Goal: Task Accomplishment & Management: Manage account settings

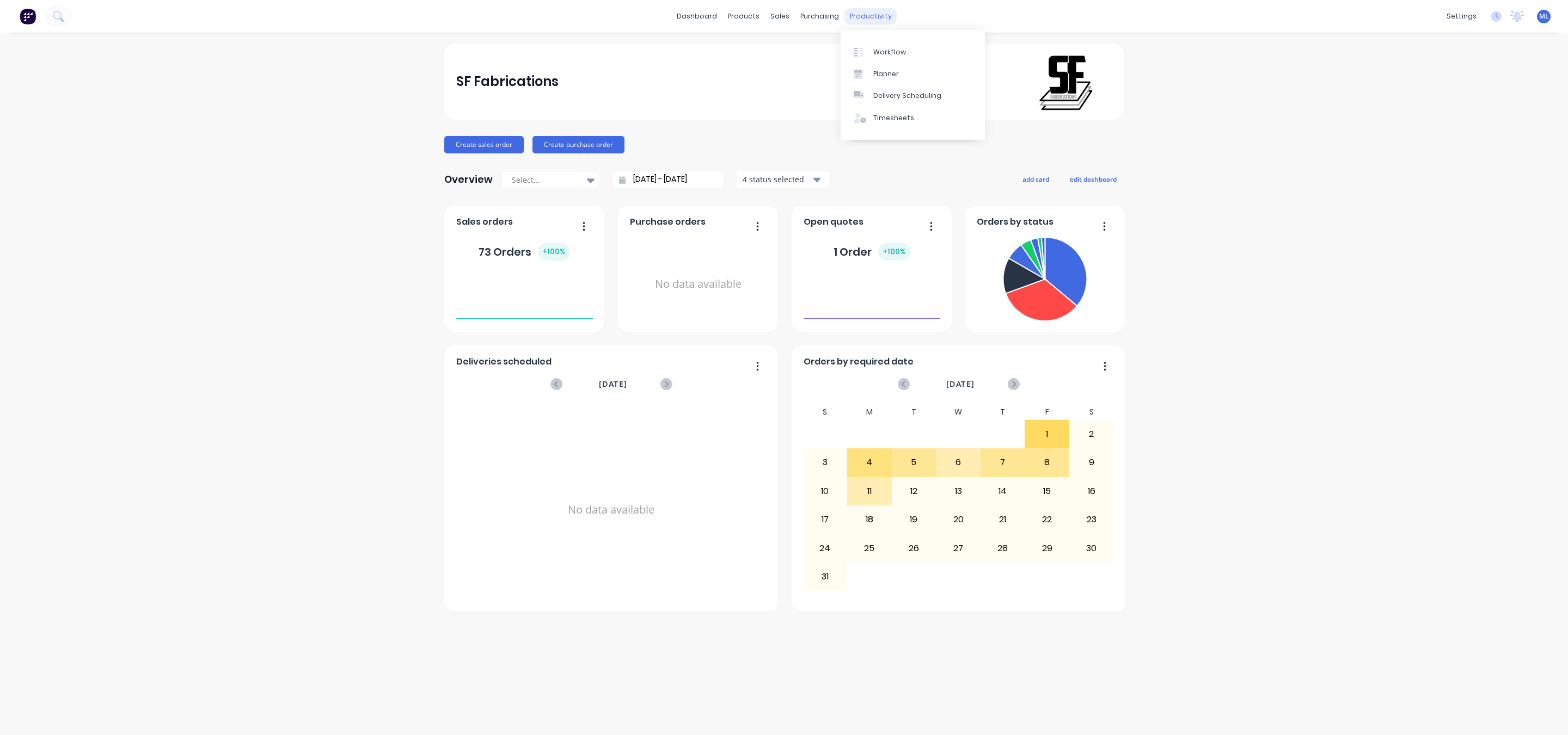
click at [859, 13] on div "productivity" at bounding box center [870, 16] width 53 height 16
click at [880, 57] on link "Workflow" at bounding box center [913, 51] width 145 height 21
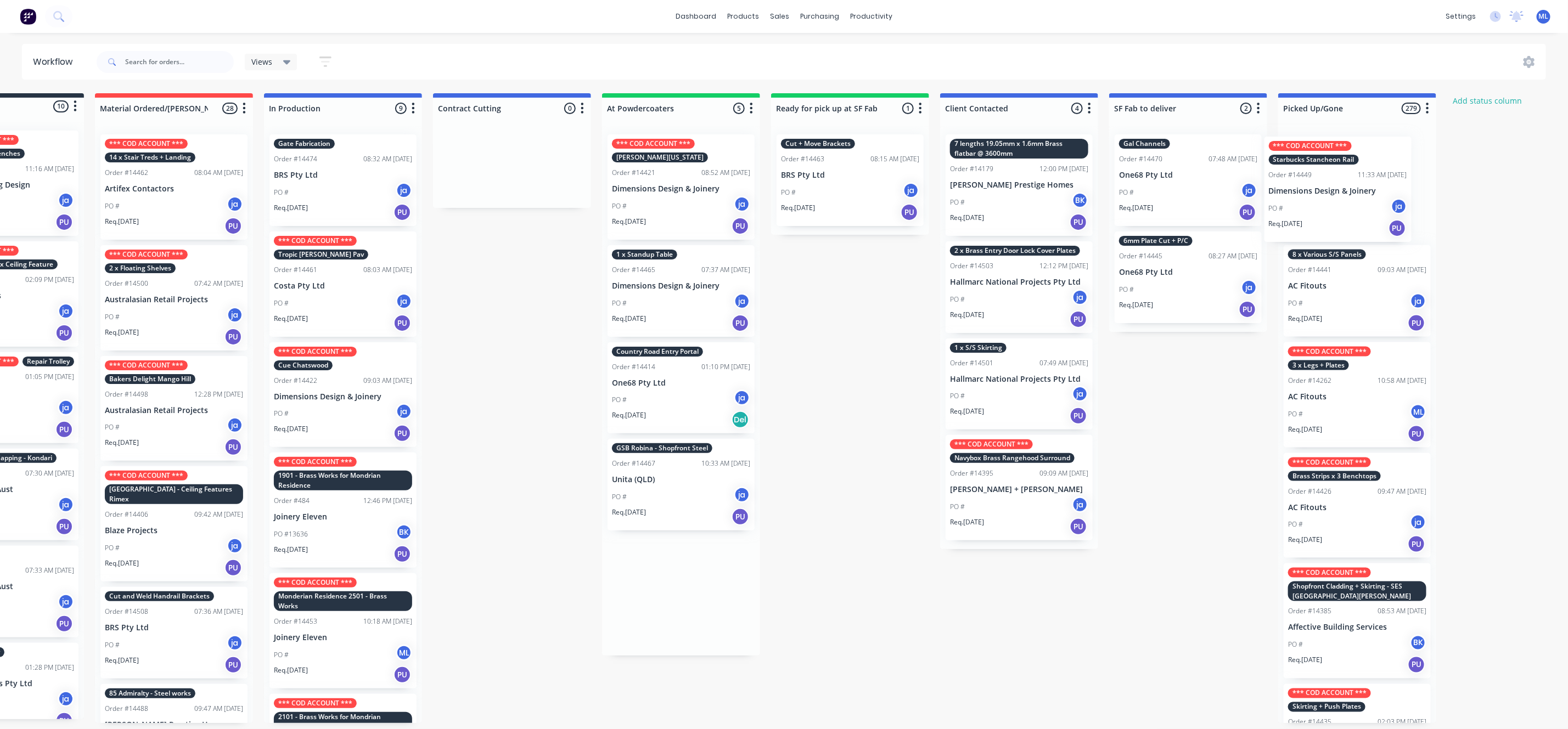
drag, startPoint x: 792, startPoint y: 196, endPoint x: 1344, endPoint y: 194, distance: 552.0
click at [1348, 195] on div "Submitted 10 Status colour #273444 hex #273444 Save Cancel Summaries Total orde…" at bounding box center [809, 408] width 1830 height 630
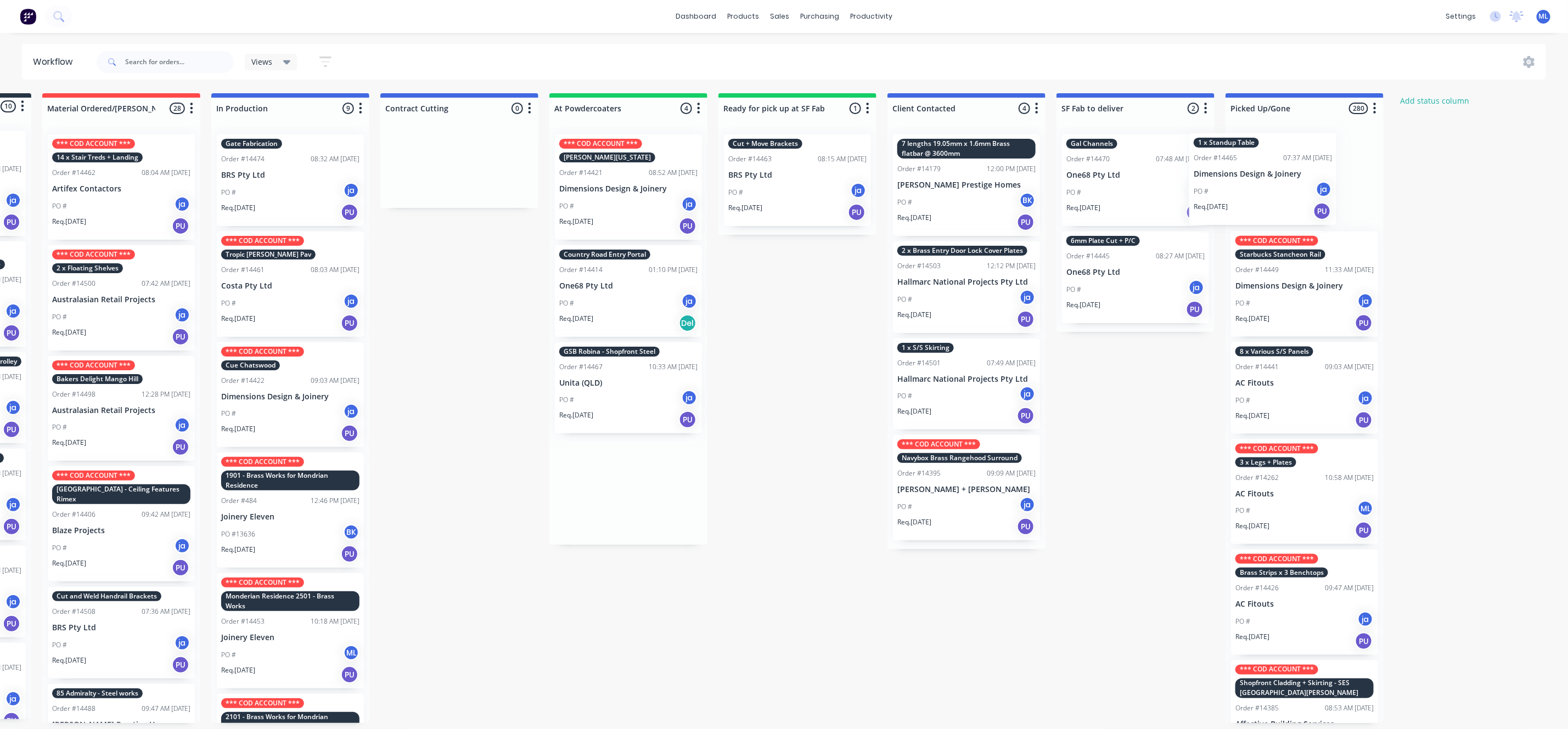
drag, startPoint x: 649, startPoint y: 282, endPoint x: 1255, endPoint y: 170, distance: 616.3
click at [1255, 170] on div "Submitted 10 Status colour #273444 hex #273444 Save Cancel Summaries Total orde…" at bounding box center [756, 408] width 1830 height 630
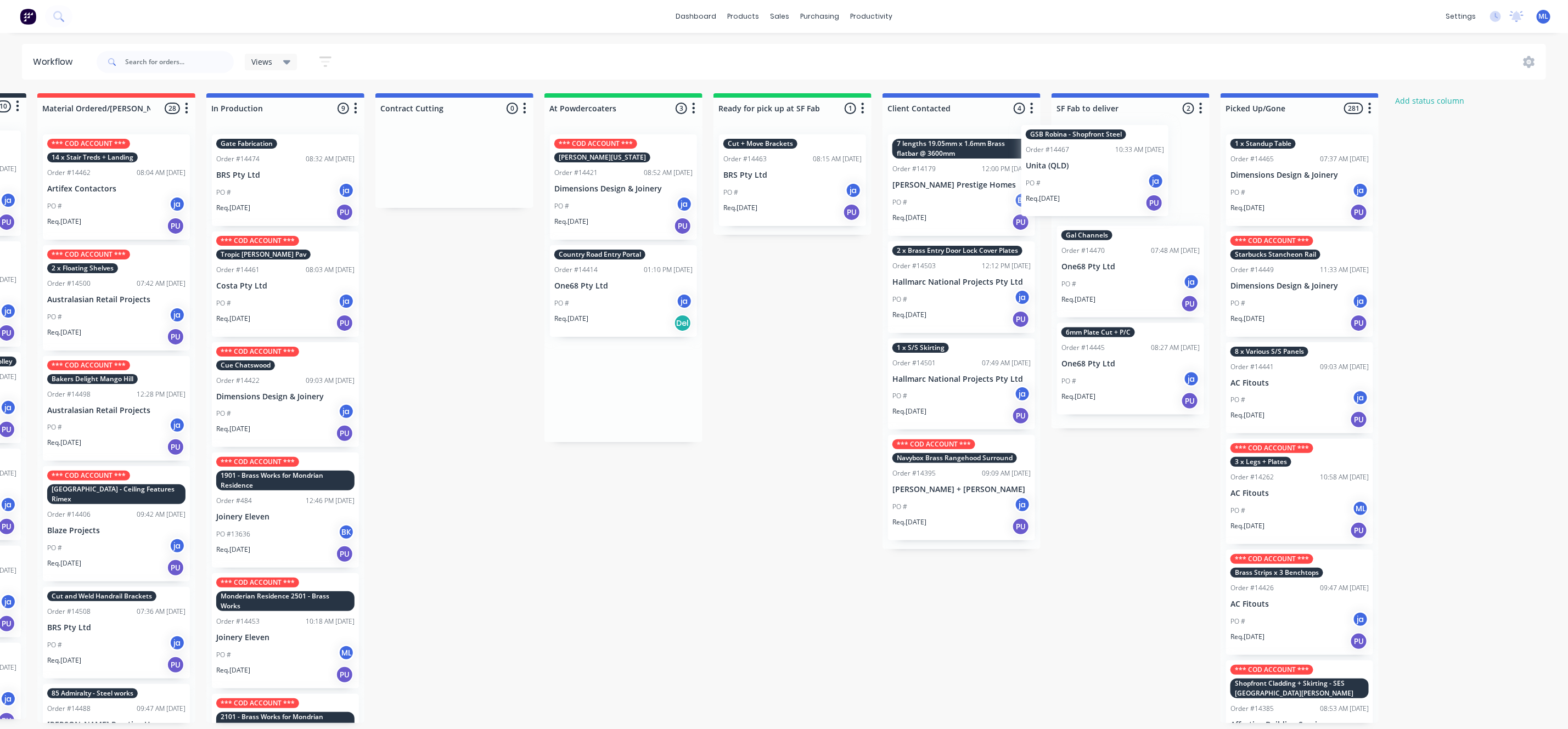
drag, startPoint x: 617, startPoint y: 402, endPoint x: 1093, endPoint y: 183, distance: 524.0
click at [1093, 183] on div "Submitted 10 Status colour #273444 hex #273444 Save Cancel Summaries Total orde…" at bounding box center [751, 408] width 1830 height 630
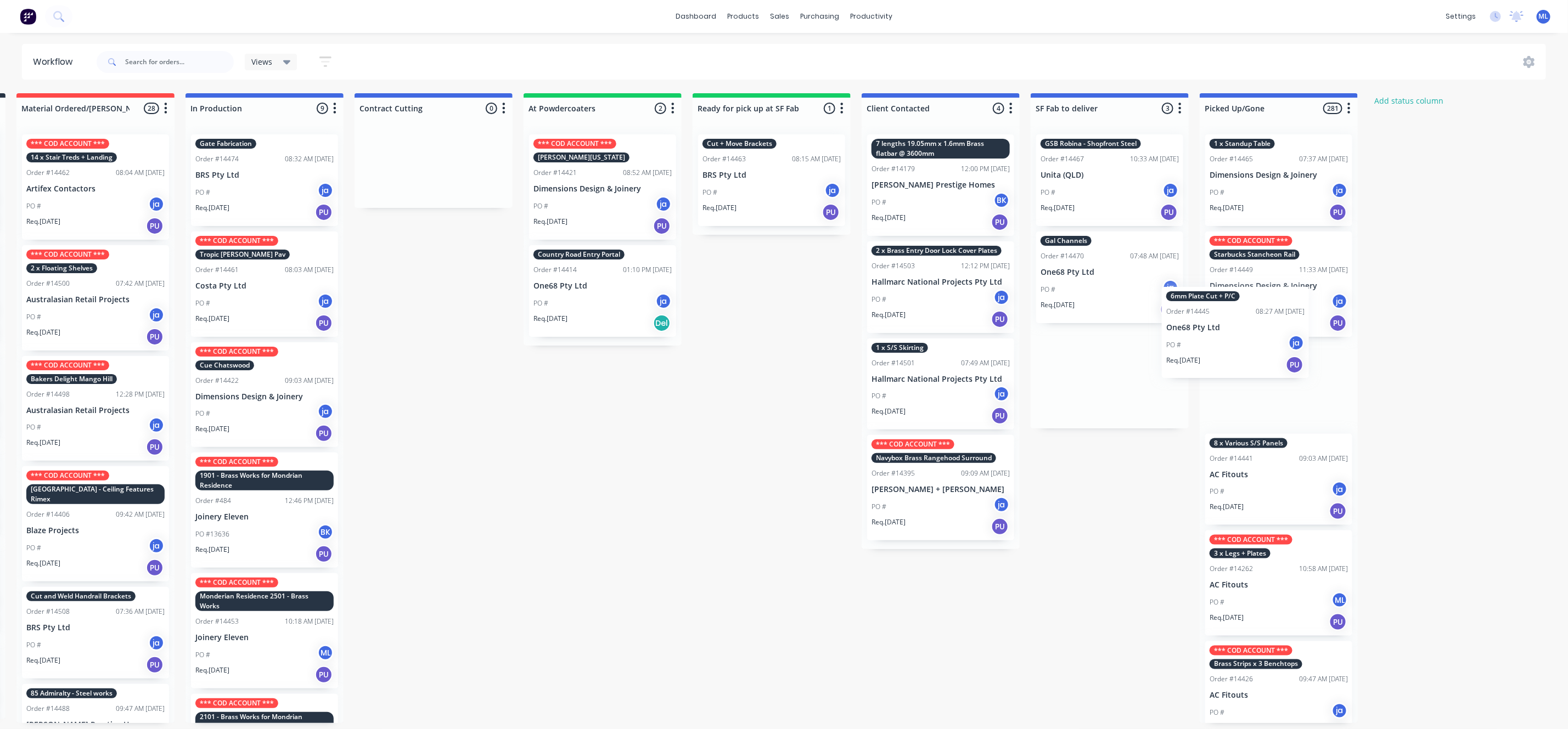
drag, startPoint x: 1088, startPoint y: 382, endPoint x: 1235, endPoint y: 319, distance: 159.9
click at [1240, 321] on div "Submitted 10 Status colour #273444 hex #273444 Save Cancel Summaries Total orde…" at bounding box center [730, 408] width 1830 height 630
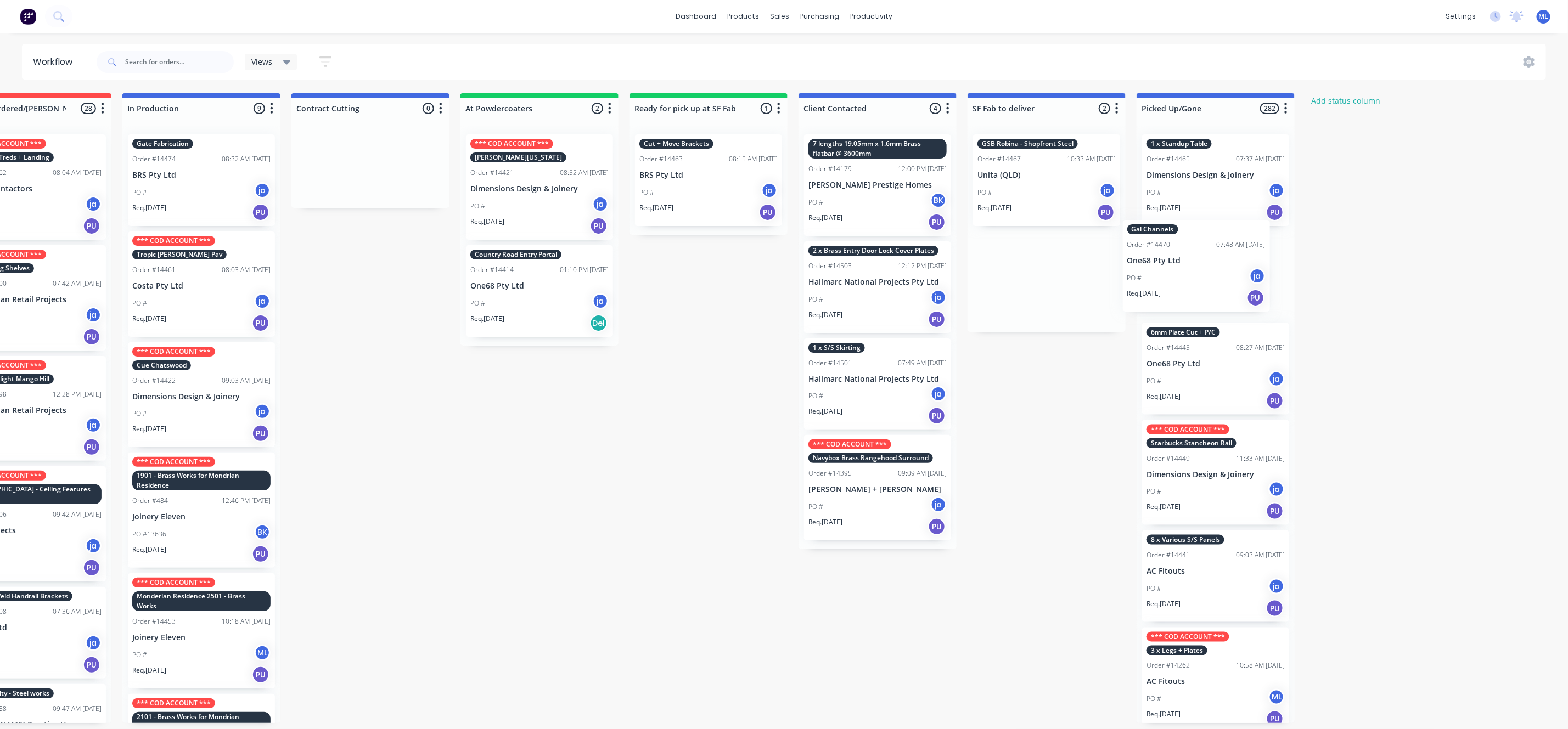
scroll to position [0, 249]
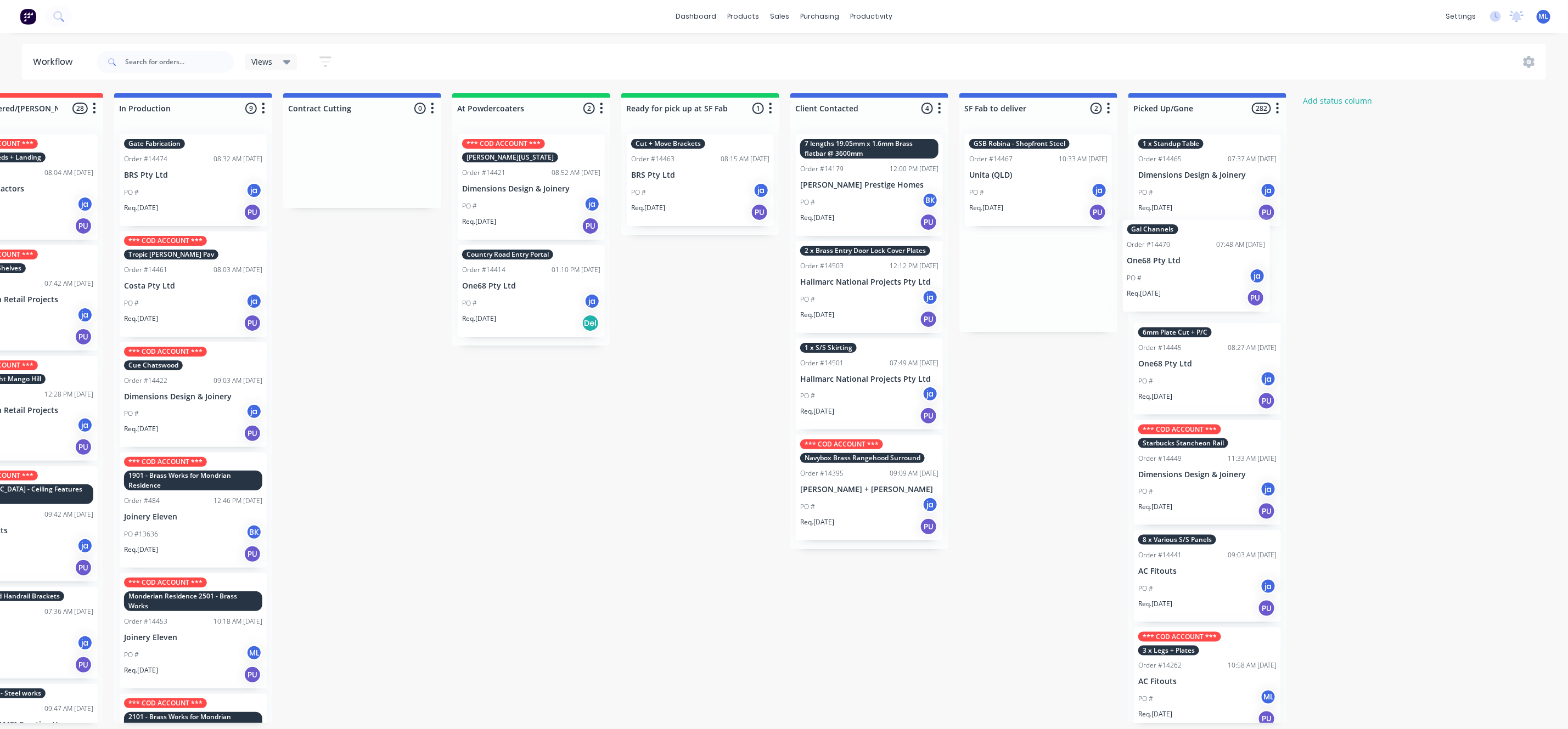
drag, startPoint x: 1067, startPoint y: 262, endPoint x: 1164, endPoint y: 250, distance: 97.7
click at [1164, 250] on div "Submitted 10 Status colour #273444 hex #273444 Save Cancel Summaries Total orde…" at bounding box center [659, 408] width 1830 height 630
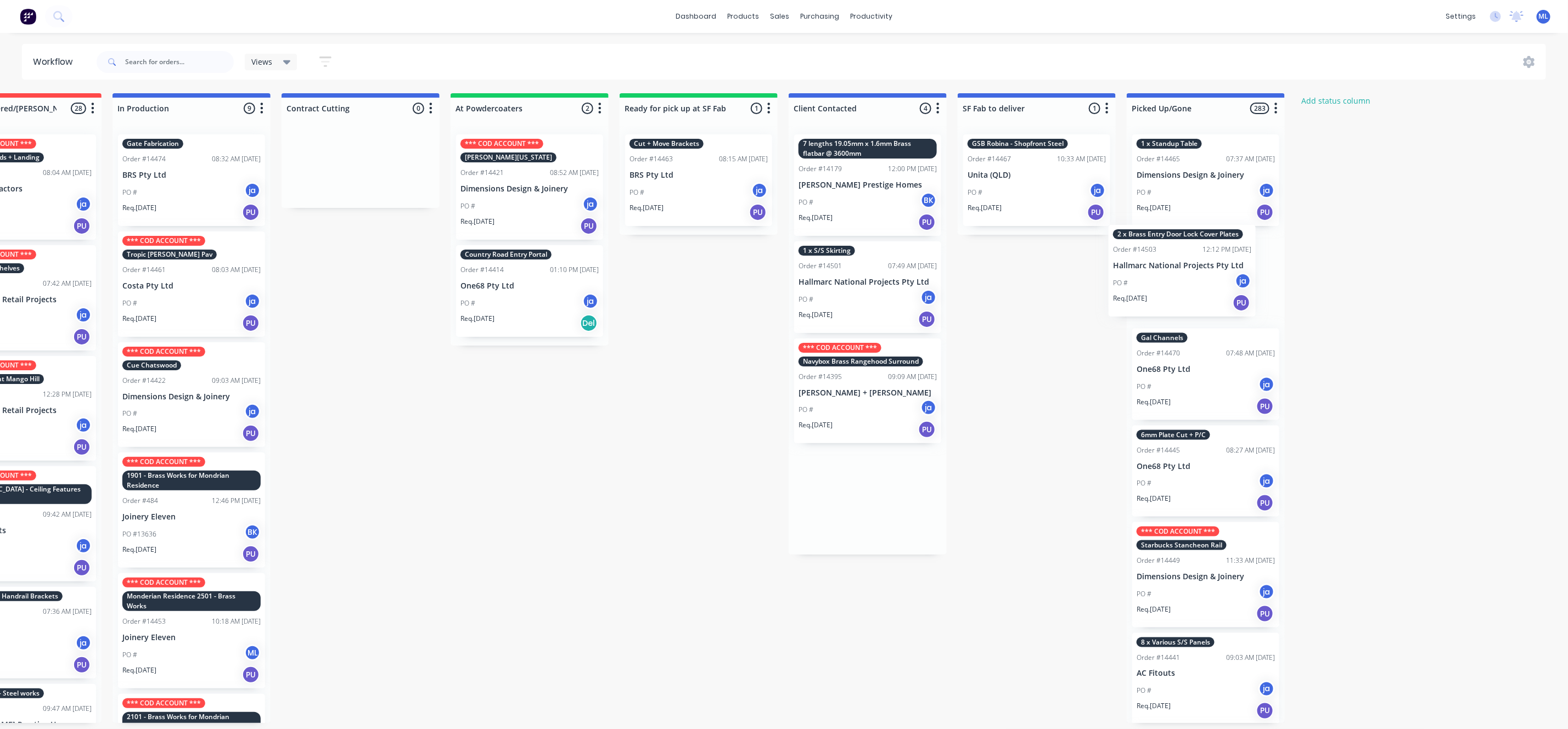
scroll to position [0, 262]
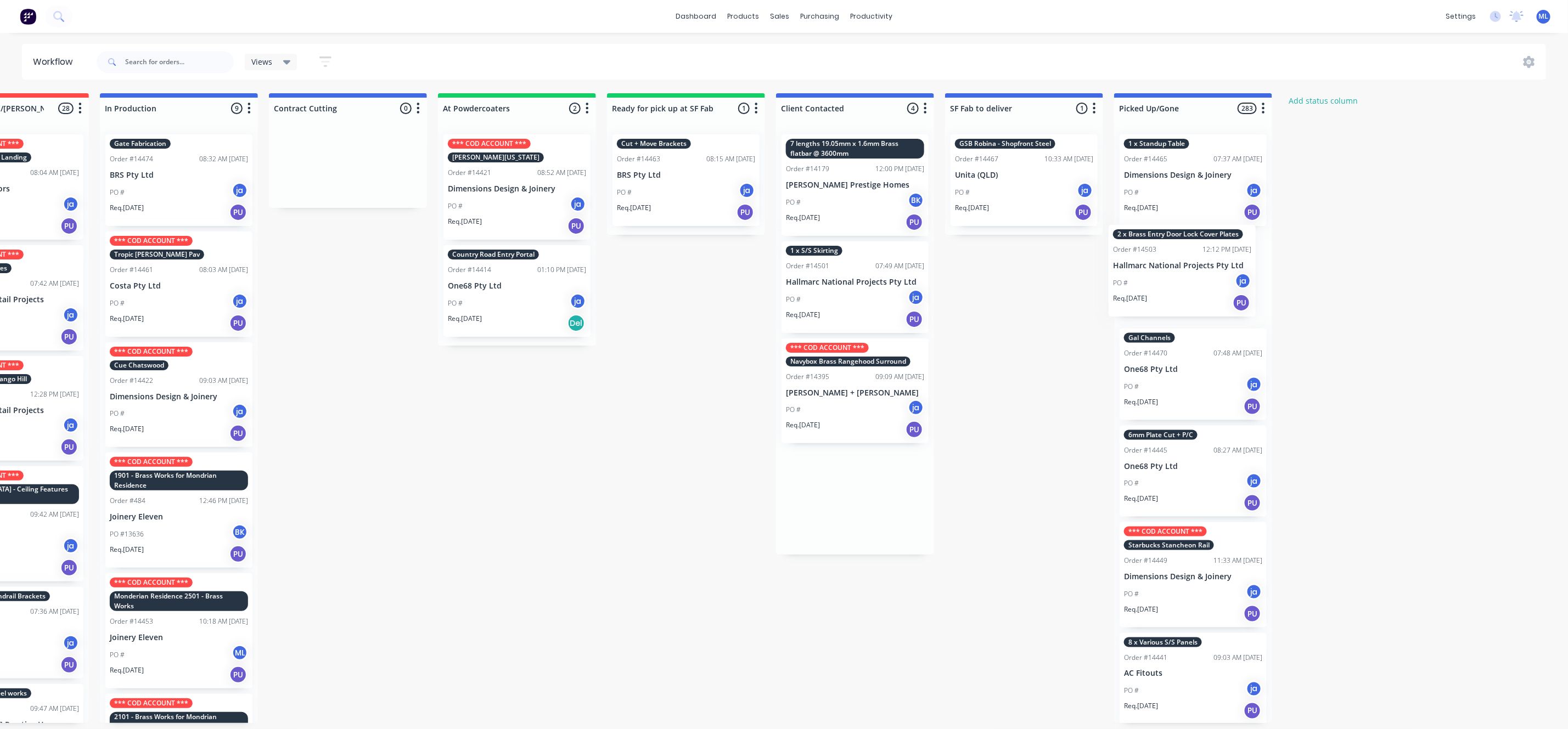
drag, startPoint x: 836, startPoint y: 303, endPoint x: 1149, endPoint y: 287, distance: 313.4
click at [1154, 286] on div "Submitted 10 Status colour #273444 hex #273444 Save Cancel Summaries Total orde…" at bounding box center [645, 408] width 1830 height 630
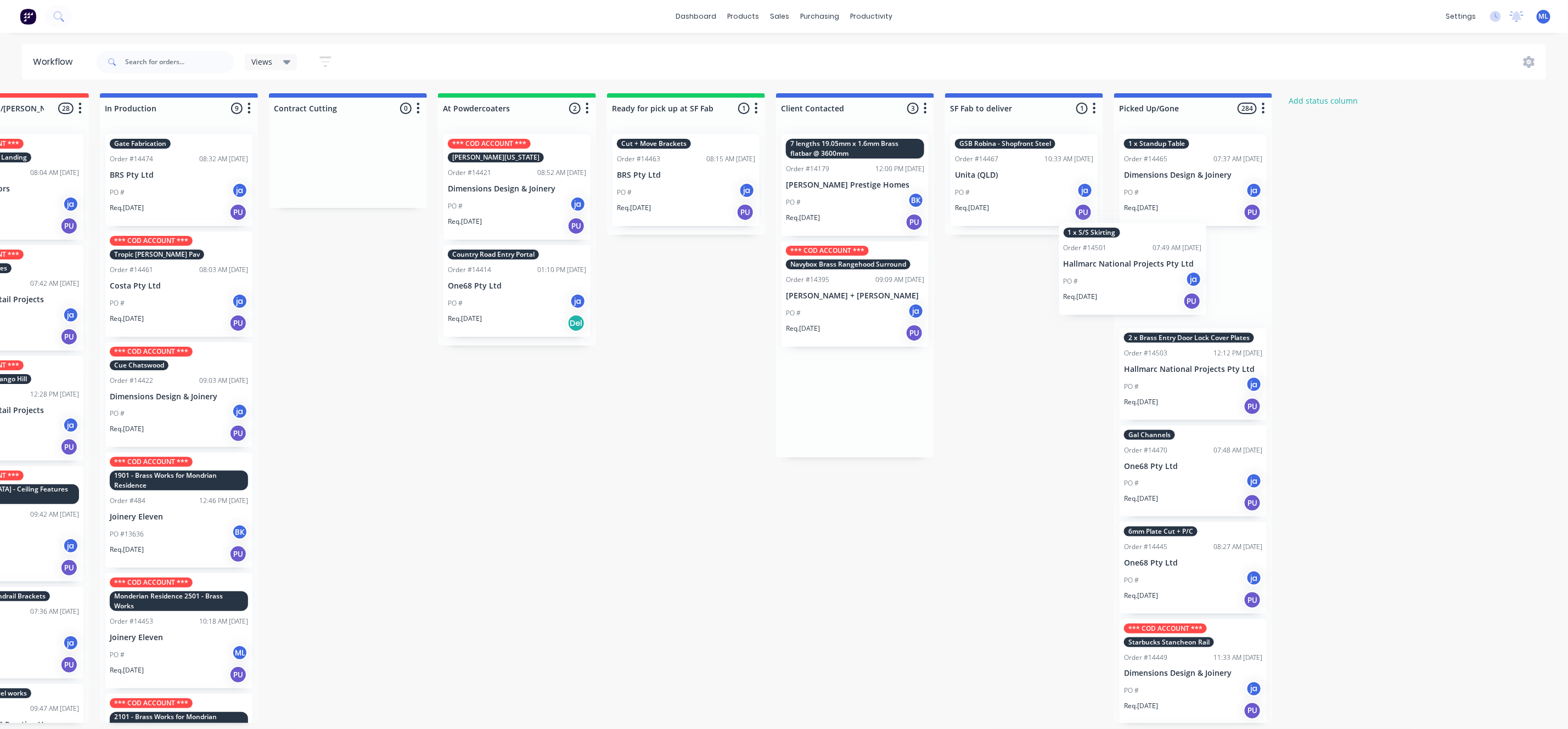
drag, startPoint x: 835, startPoint y: 270, endPoint x: 1117, endPoint y: 250, distance: 282.7
click at [1117, 250] on div "Submitted 10 Status colour #273444 hex #273444 Save Cancel Summaries Total orde…" at bounding box center [645, 408] width 1830 height 630
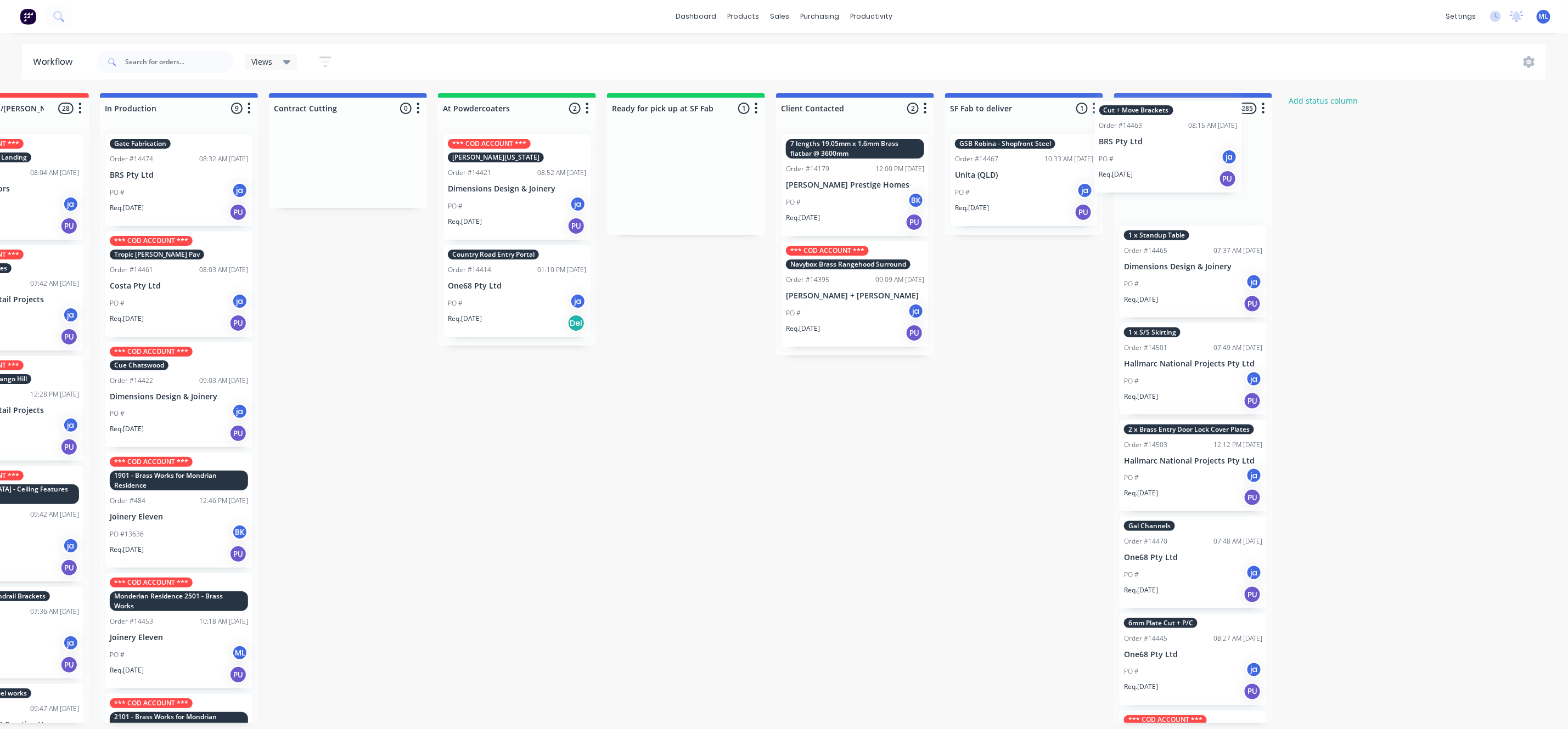
drag, startPoint x: 714, startPoint y: 191, endPoint x: 1161, endPoint y: 187, distance: 447.0
click at [1161, 187] on div "Submitted 10 Status colour #273444 hex #273444 Save Cancel Summaries Total orde…" at bounding box center [645, 408] width 1830 height 630
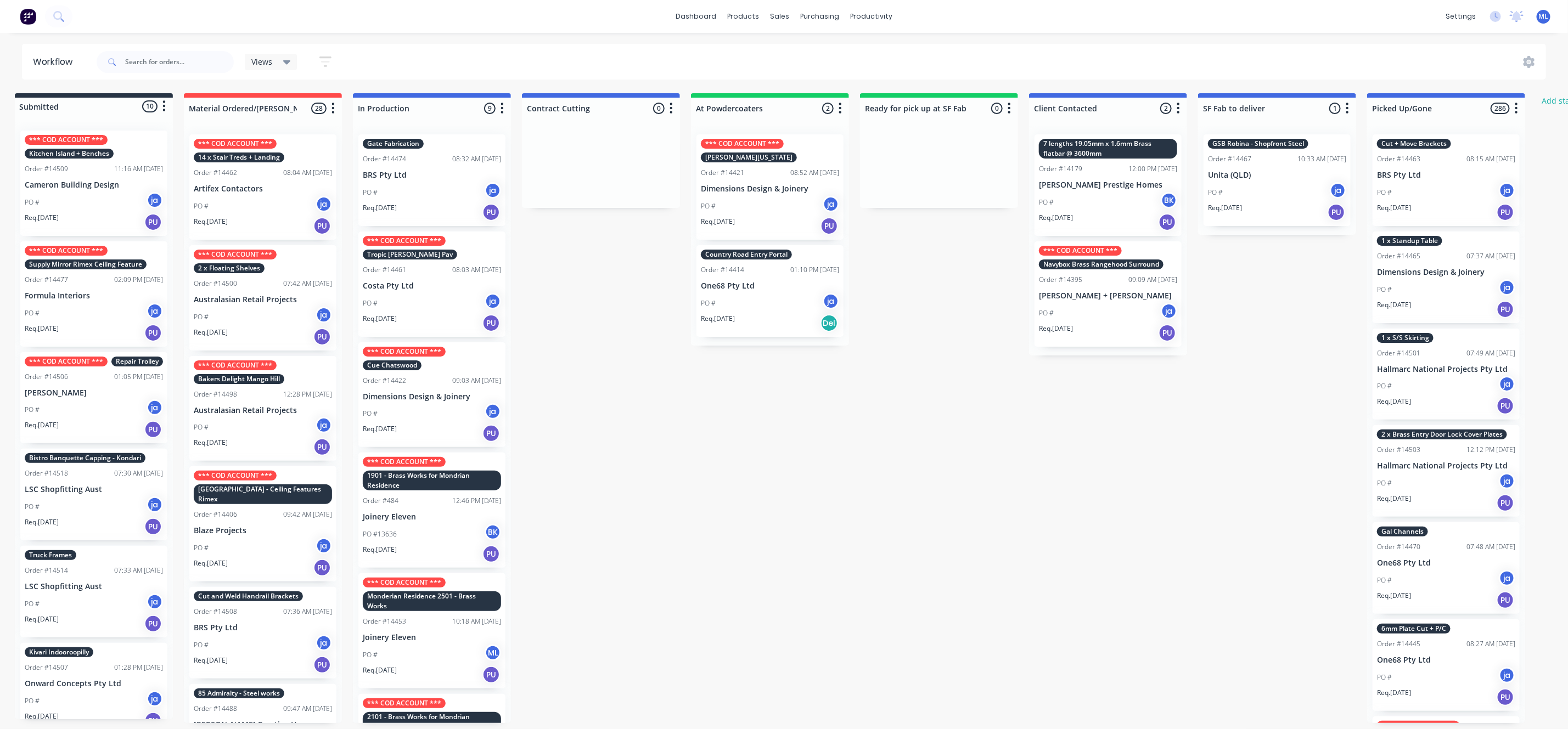
scroll to position [0, 0]
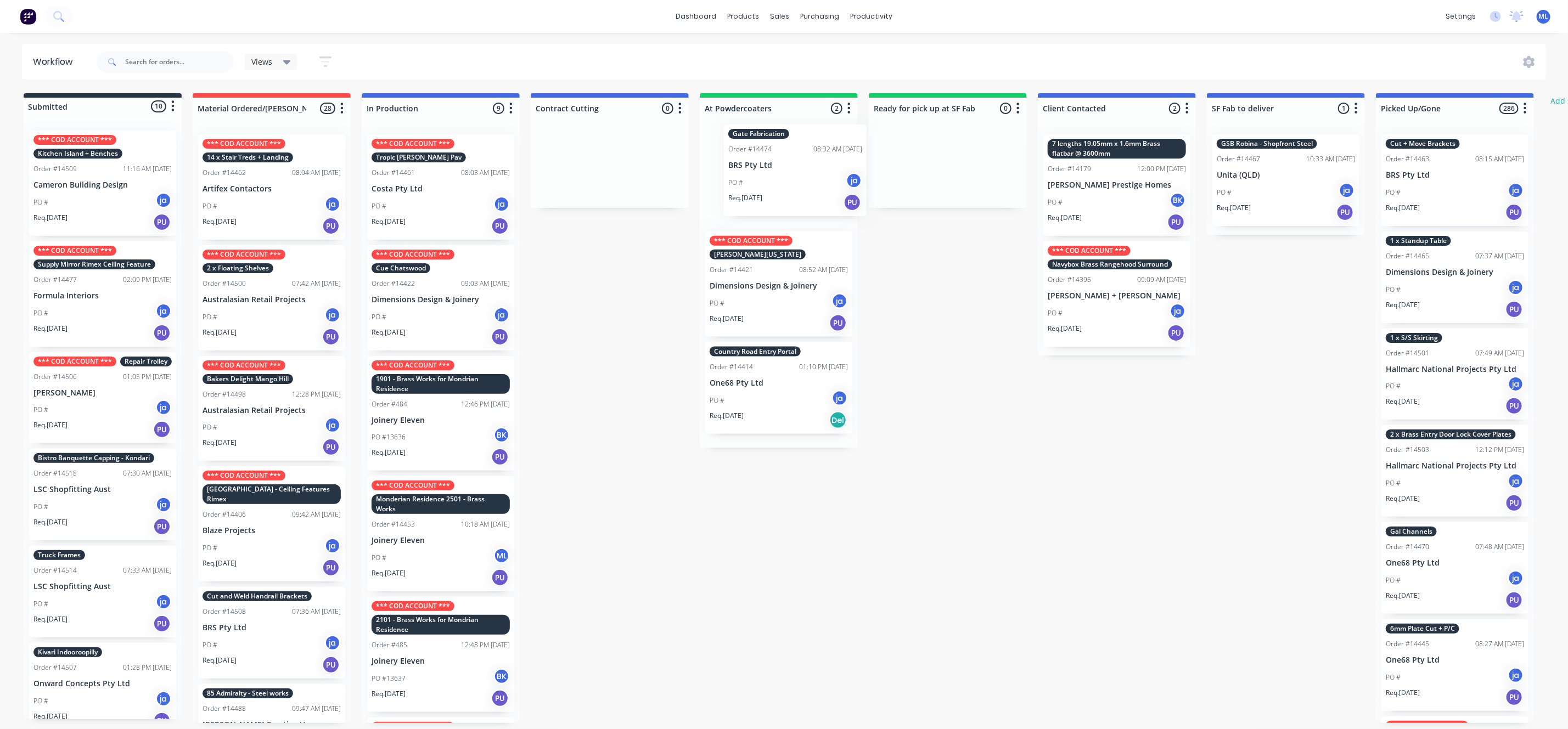
drag, startPoint x: 406, startPoint y: 171, endPoint x: 765, endPoint y: 160, distance: 359.2
click at [765, 160] on div "Submitted 10 Status colour #273444 hex #273444 Save Cancel Summaries Total orde…" at bounding box center [907, 408] width 1830 height 630
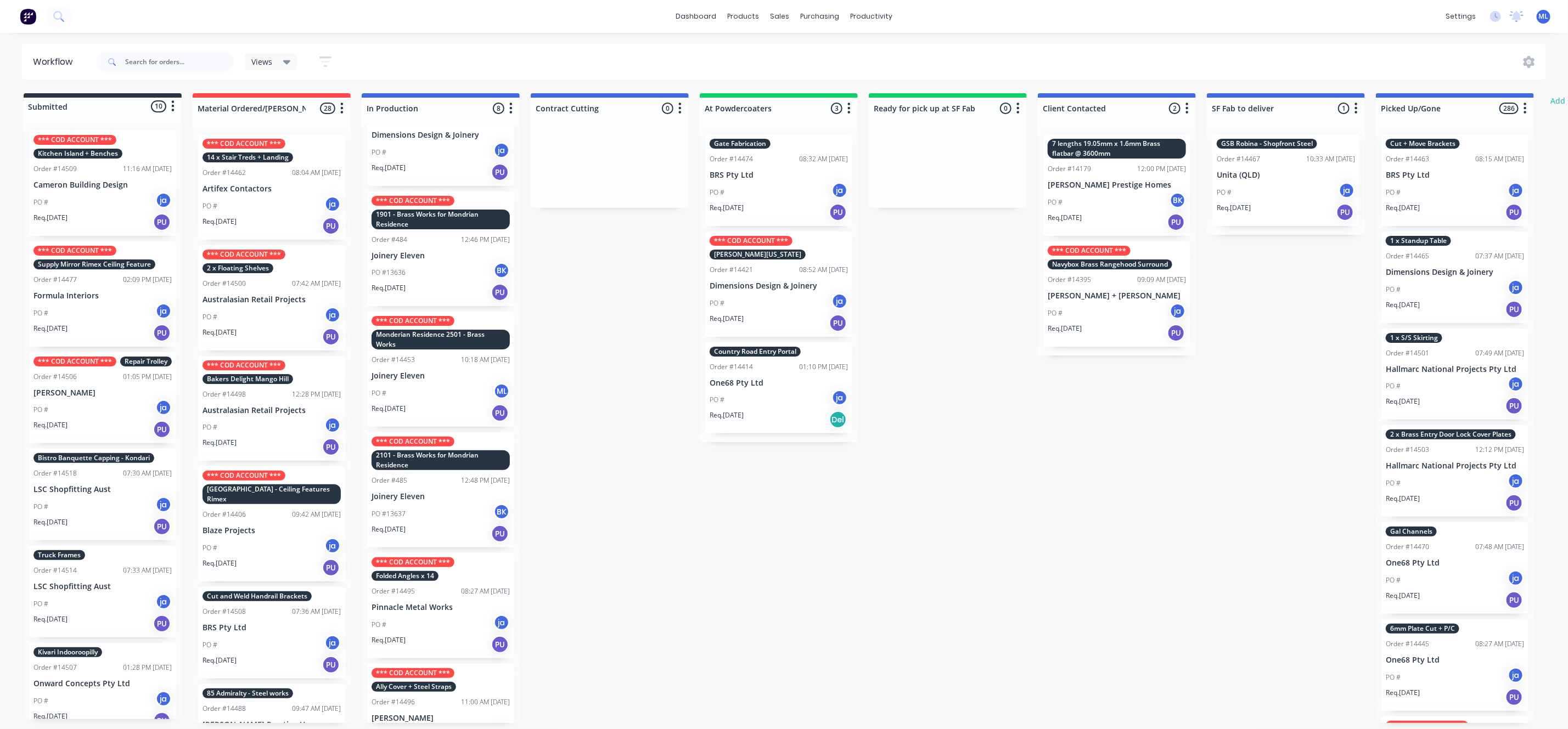
scroll to position [246, 0]
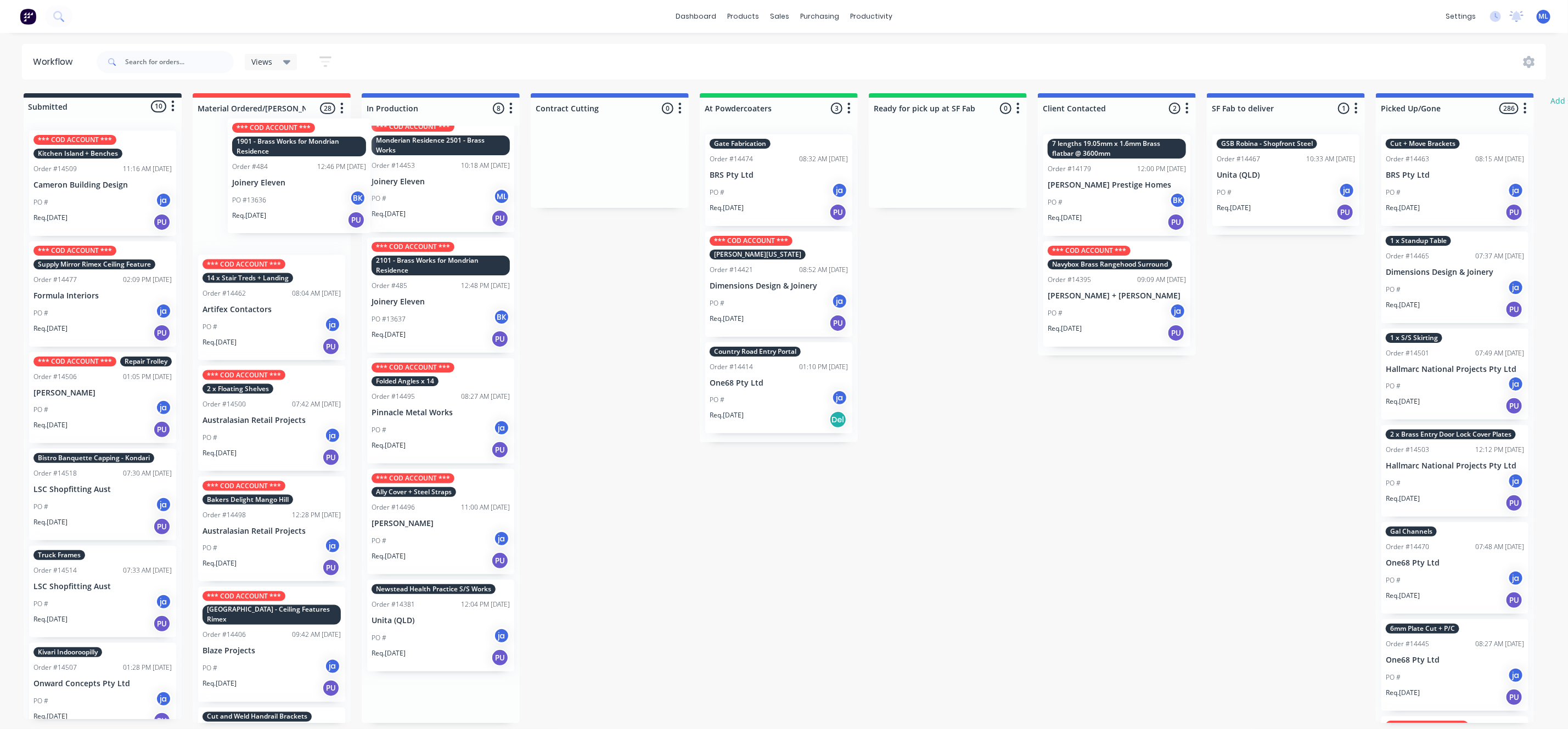
drag, startPoint x: 443, startPoint y: 187, endPoint x: 297, endPoint y: 196, distance: 146.3
click at [298, 196] on div "Submitted 10 Status colour #273444 hex #273444 Save Cancel Summaries Total orde…" at bounding box center [907, 408] width 1830 height 630
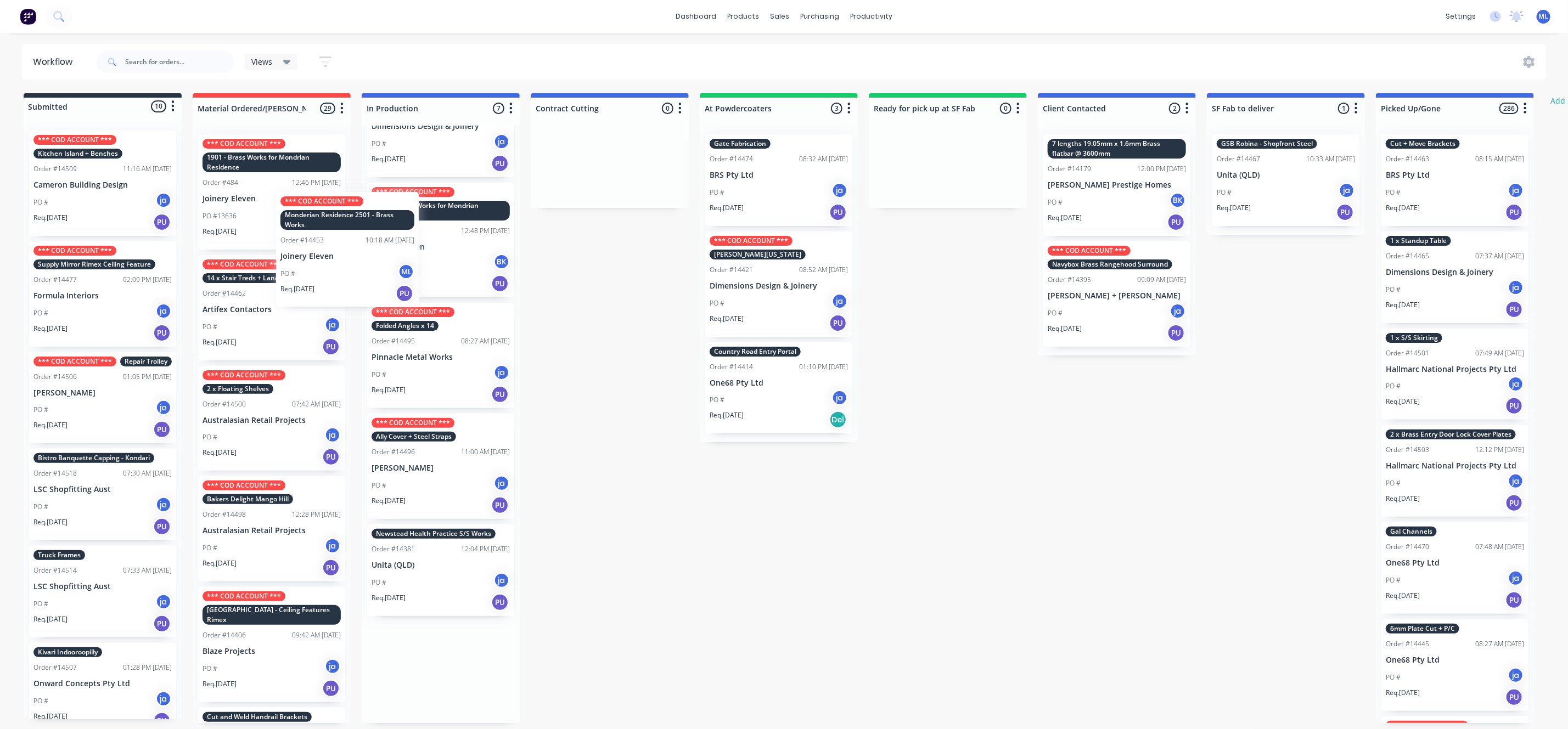
drag, startPoint x: 461, startPoint y: 201, endPoint x: 300, endPoint y: 222, distance: 162.4
click at [300, 222] on div "Submitted 10 Status colour #273444 hex #273444 Save Cancel Summaries Total orde…" at bounding box center [907, 408] width 1830 height 630
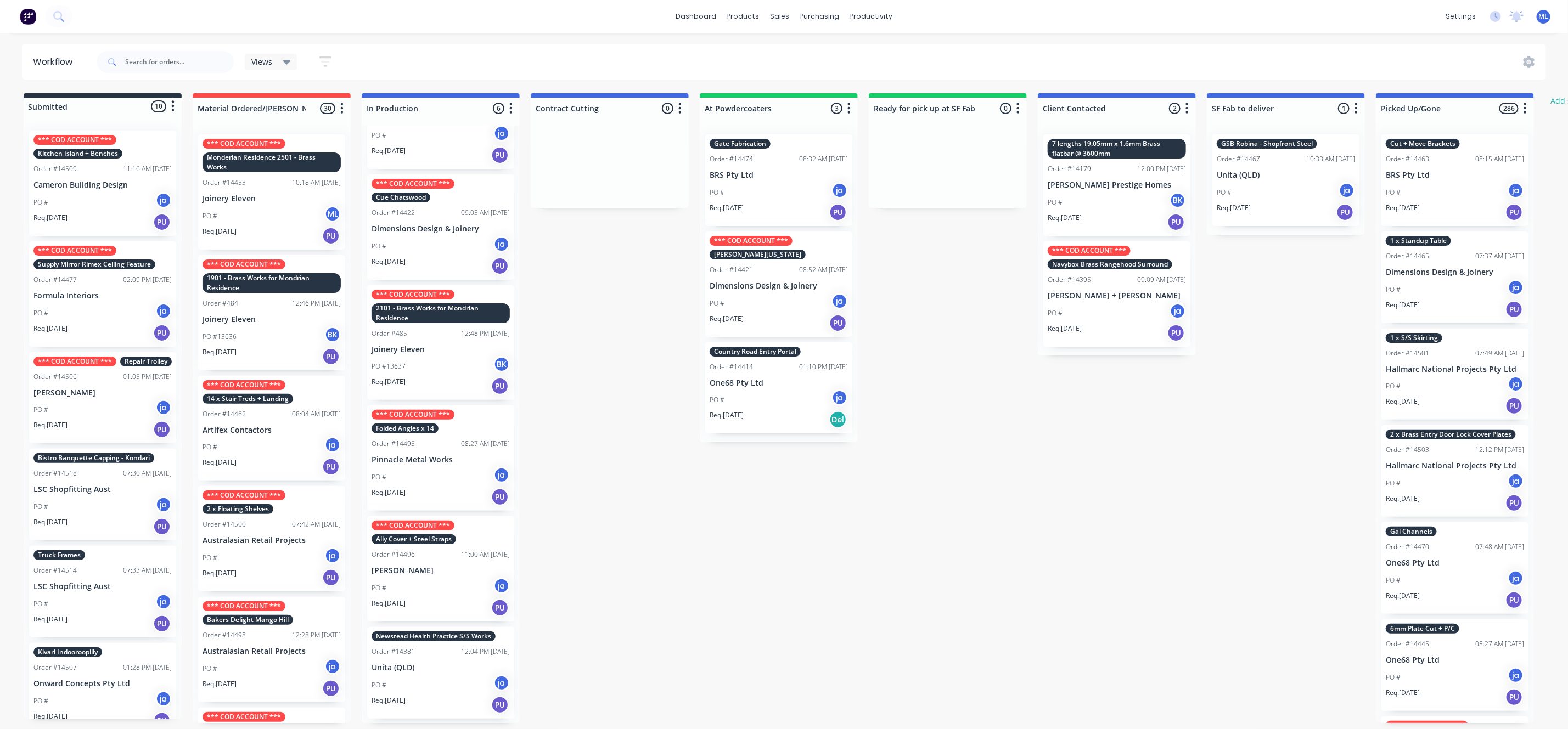
scroll to position [63, 0]
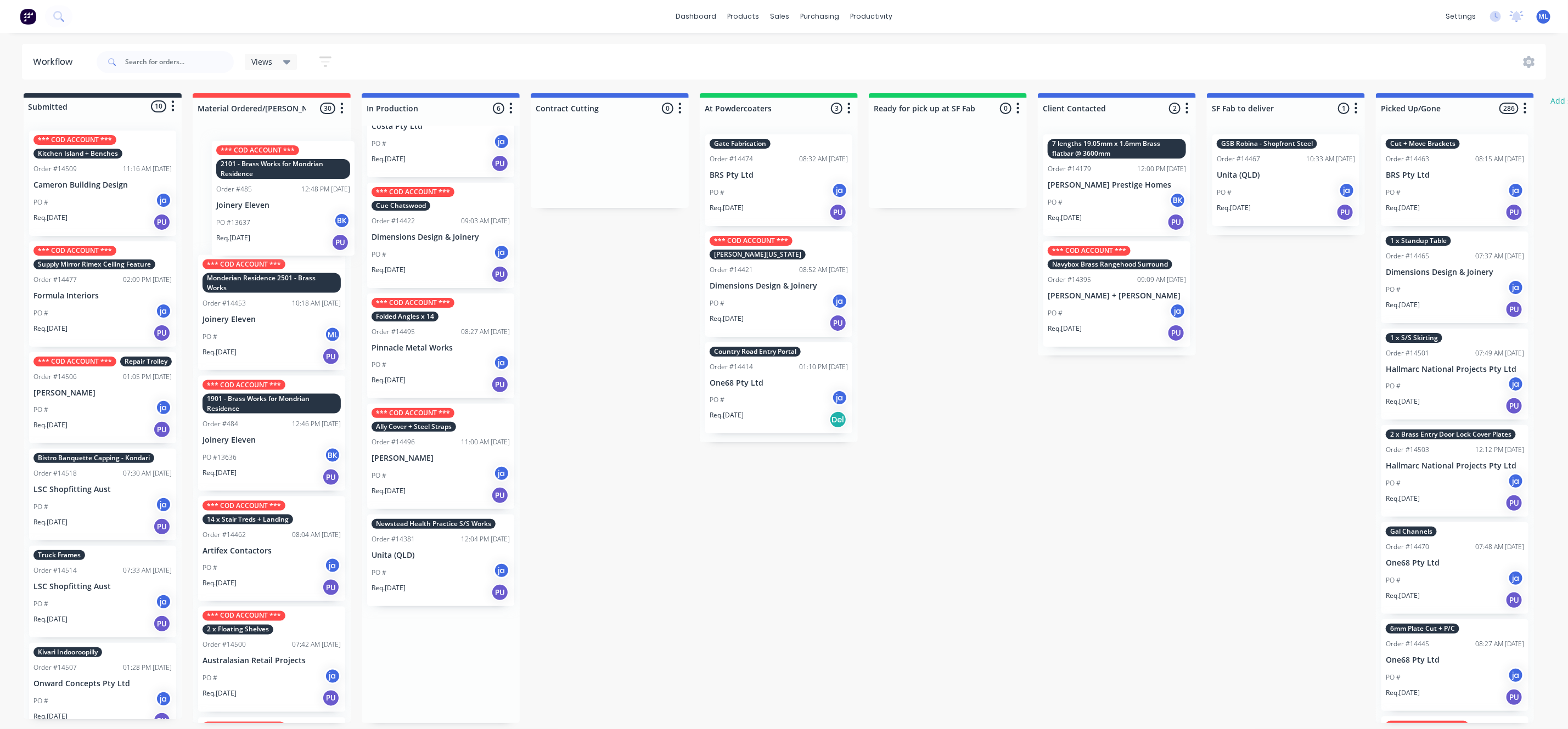
drag, startPoint x: 451, startPoint y: 372, endPoint x: 293, endPoint y: 216, distance: 222.0
click at [293, 216] on div "Submitted 10 Status colour #273444 hex #273444 Save Cancel Summaries Total orde…" at bounding box center [907, 408] width 1830 height 630
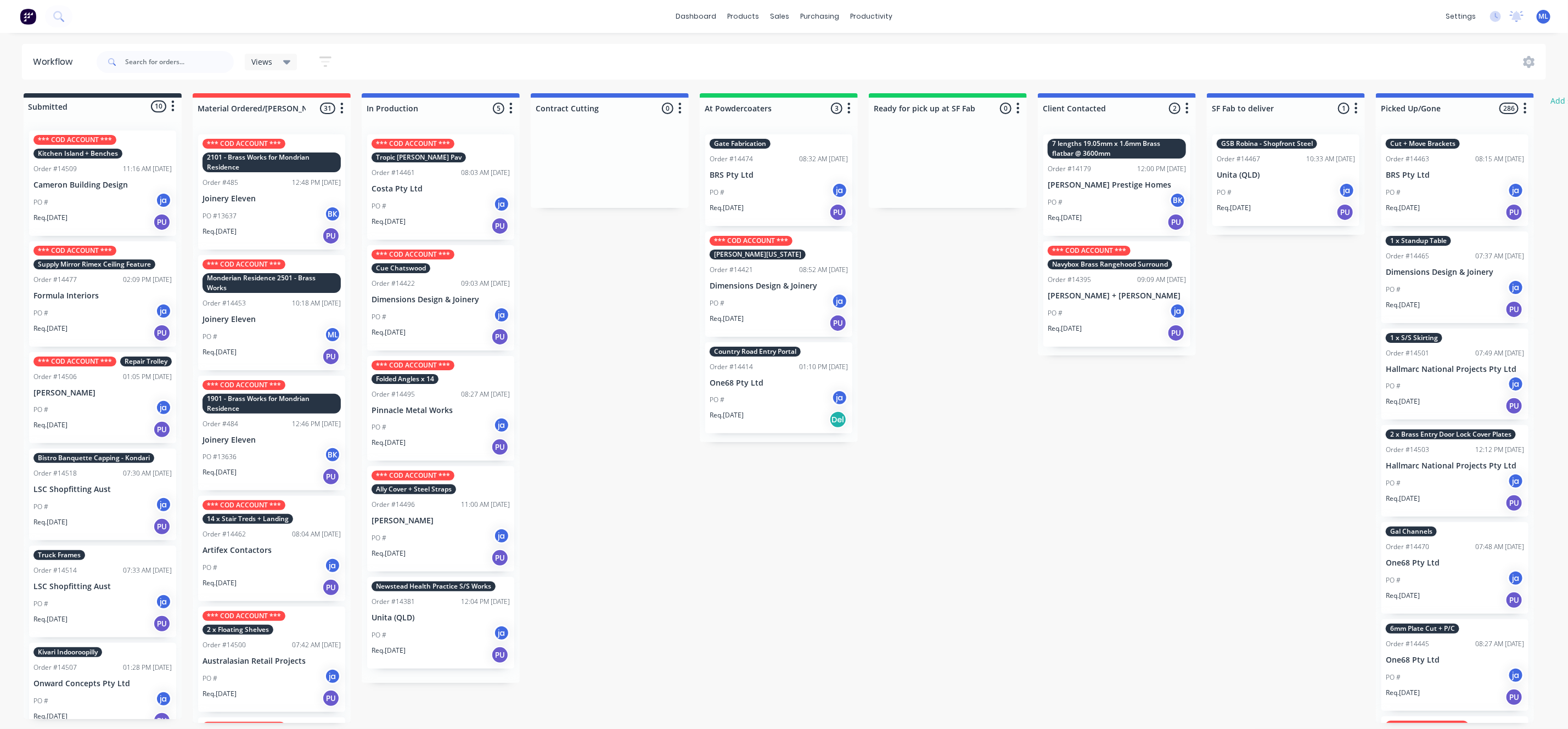
scroll to position [0, 0]
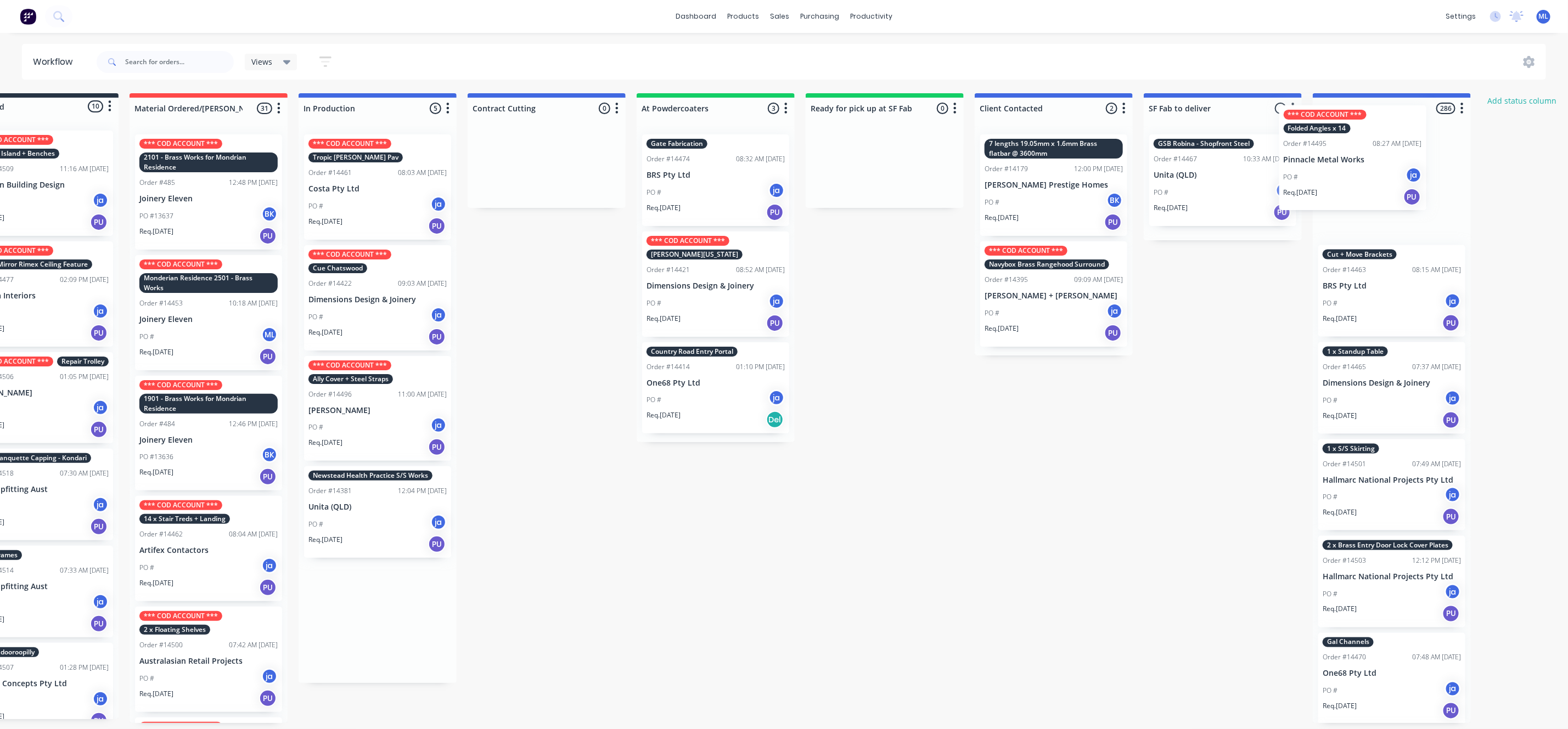
drag, startPoint x: 420, startPoint y: 400, endPoint x: 1322, endPoint y: 152, distance: 935.5
click at [1334, 149] on div "Submitted 10 Status colour #273444 hex #273444 Save Cancel Summaries Total orde…" at bounding box center [844, 408] width 1830 height 630
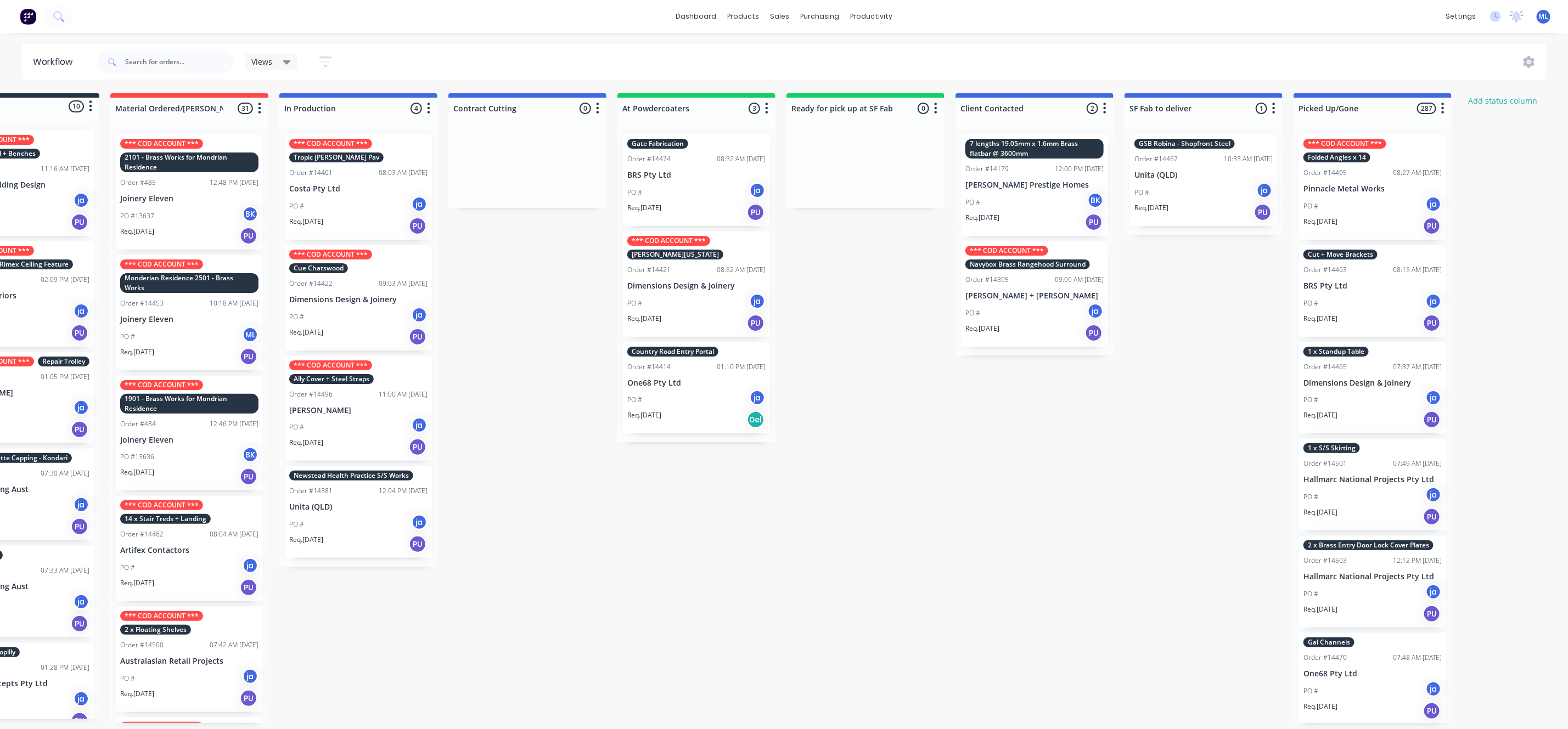
scroll to position [0, 79]
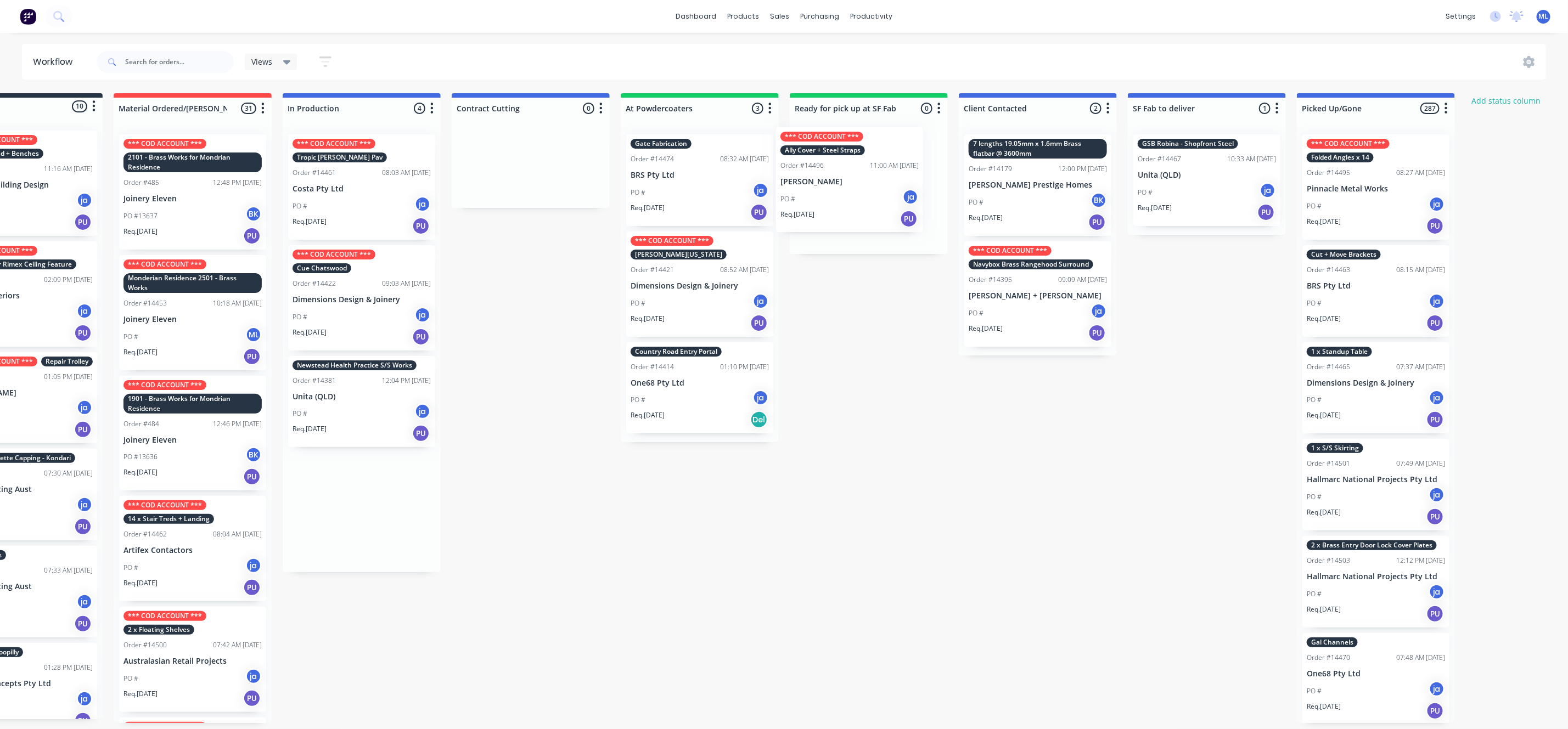
drag, startPoint x: 365, startPoint y: 402, endPoint x: 865, endPoint y: 168, distance: 552.0
click at [865, 168] on div "Submitted 10 Status colour #273444 hex #273444 Save Cancel Summaries Total orde…" at bounding box center [827, 408] width 1830 height 630
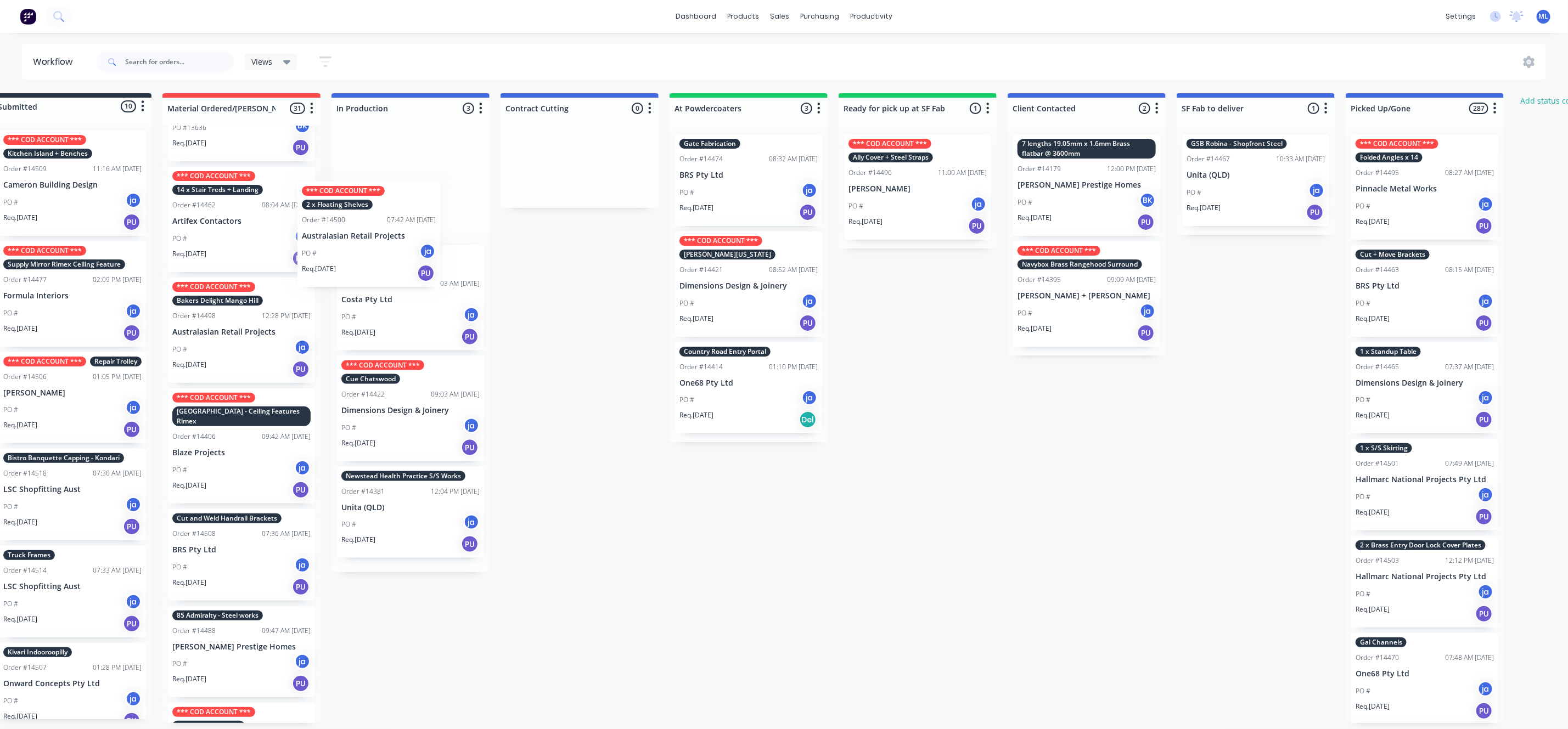
scroll to position [0, 26]
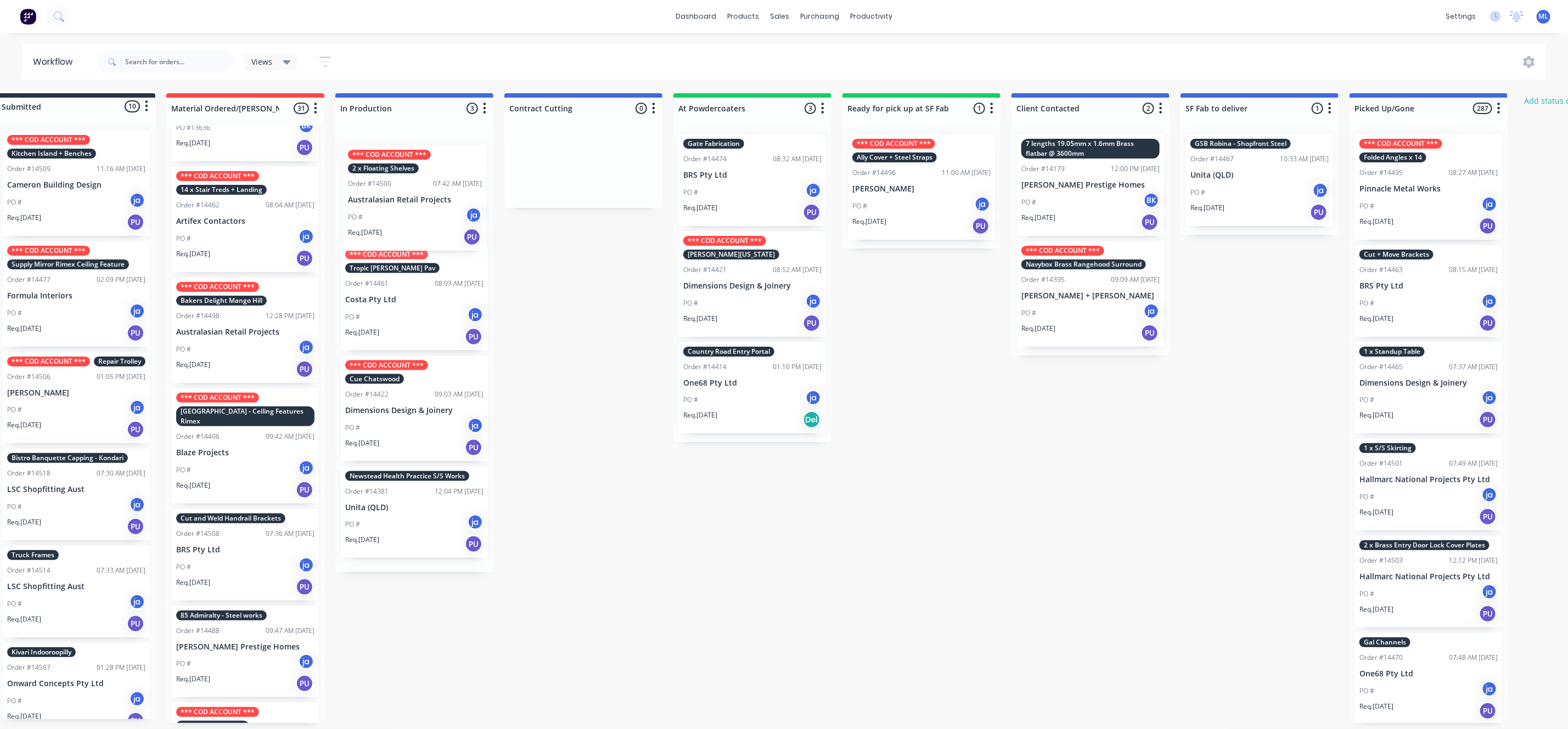
drag, startPoint x: 189, startPoint y: 332, endPoint x: 407, endPoint y: 197, distance: 256.4
click at [409, 199] on div "Submitted 10 Status colour #273444 hex #273444 Save Cancel Summaries Total orde…" at bounding box center [880, 408] width 1830 height 630
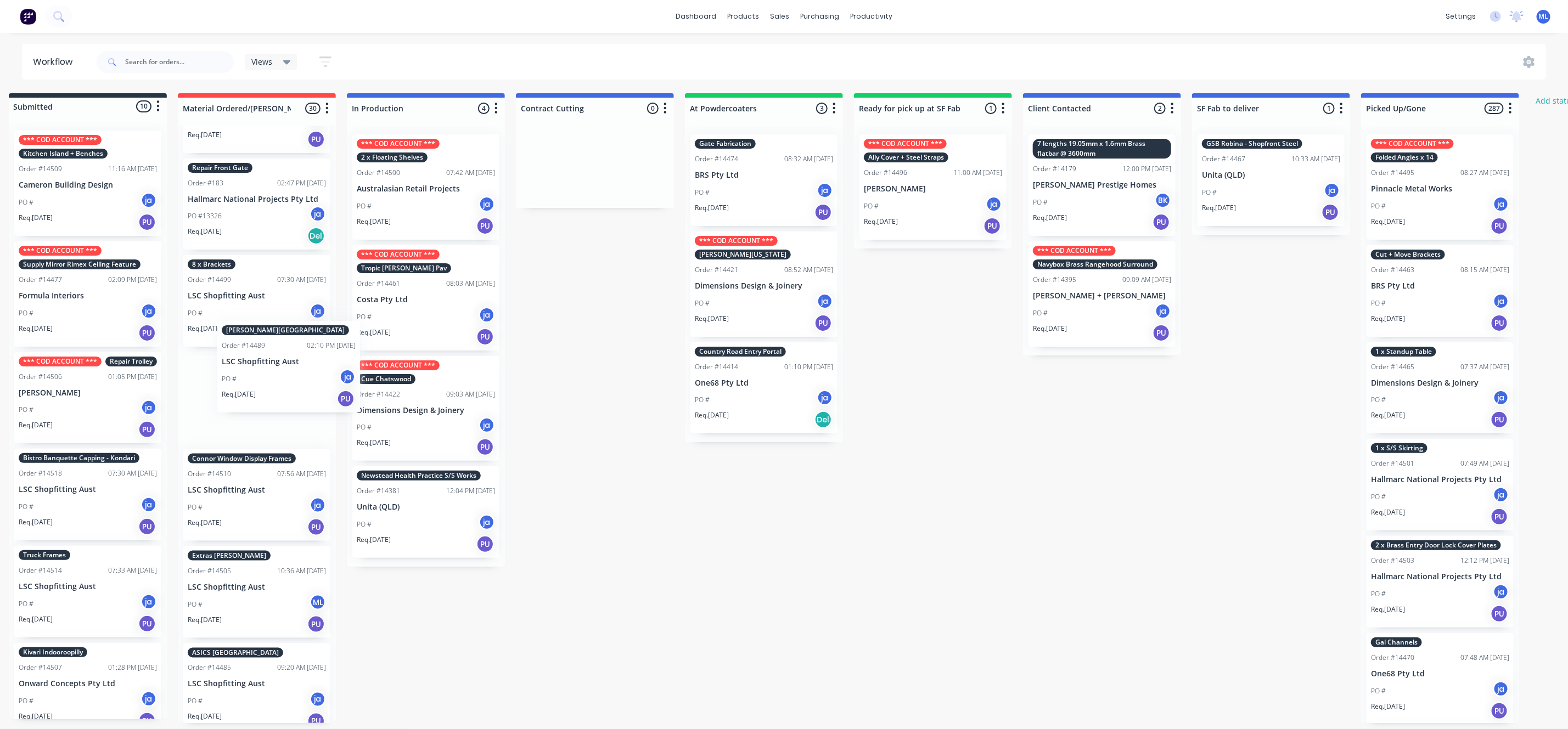
scroll to position [0, 10]
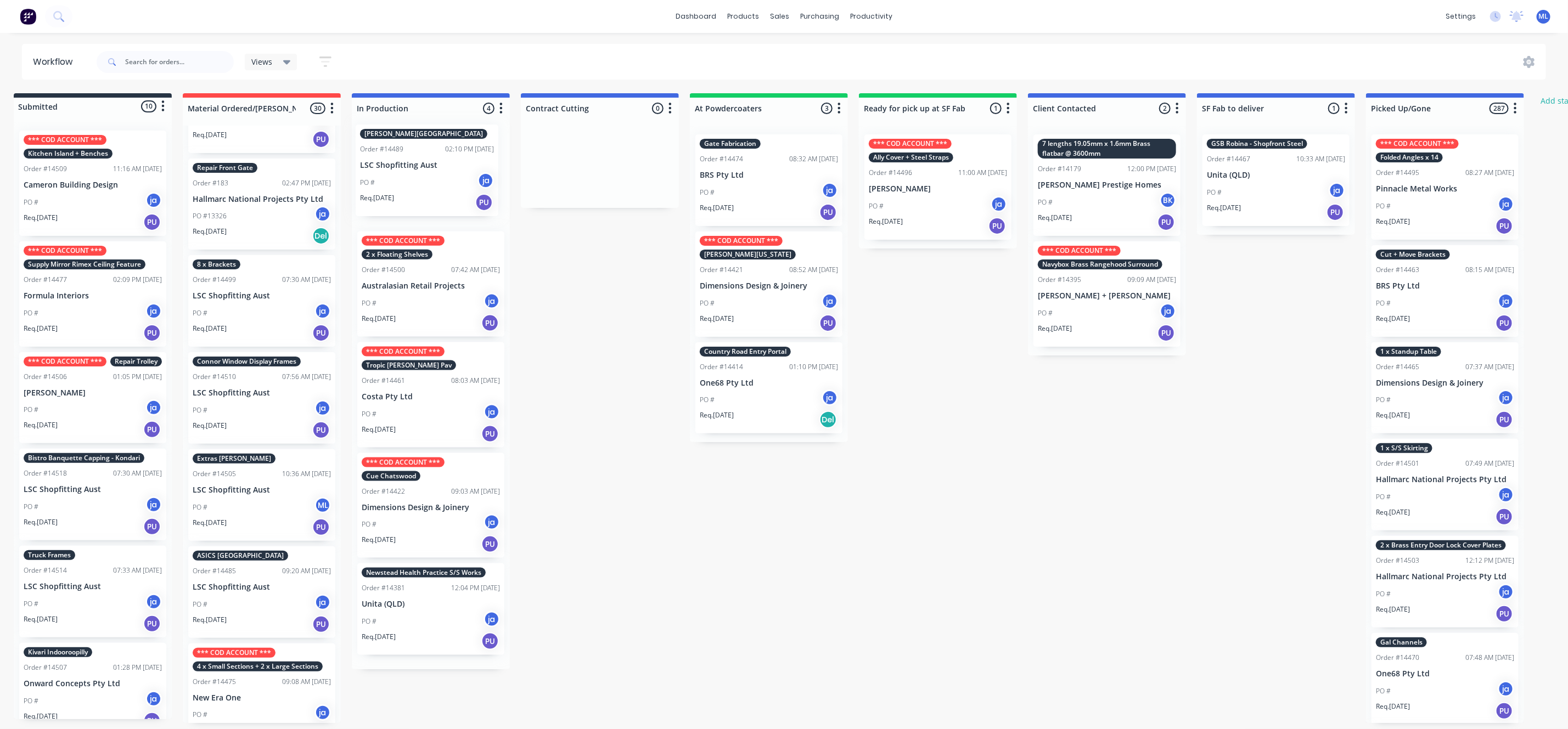
drag, startPoint x: 224, startPoint y: 415, endPoint x: 412, endPoint y: 197, distance: 287.9
click at [412, 197] on div "Submitted 10 Status colour #273444 hex #273444 Save Cancel Summaries Total orde…" at bounding box center [897, 408] width 1830 height 630
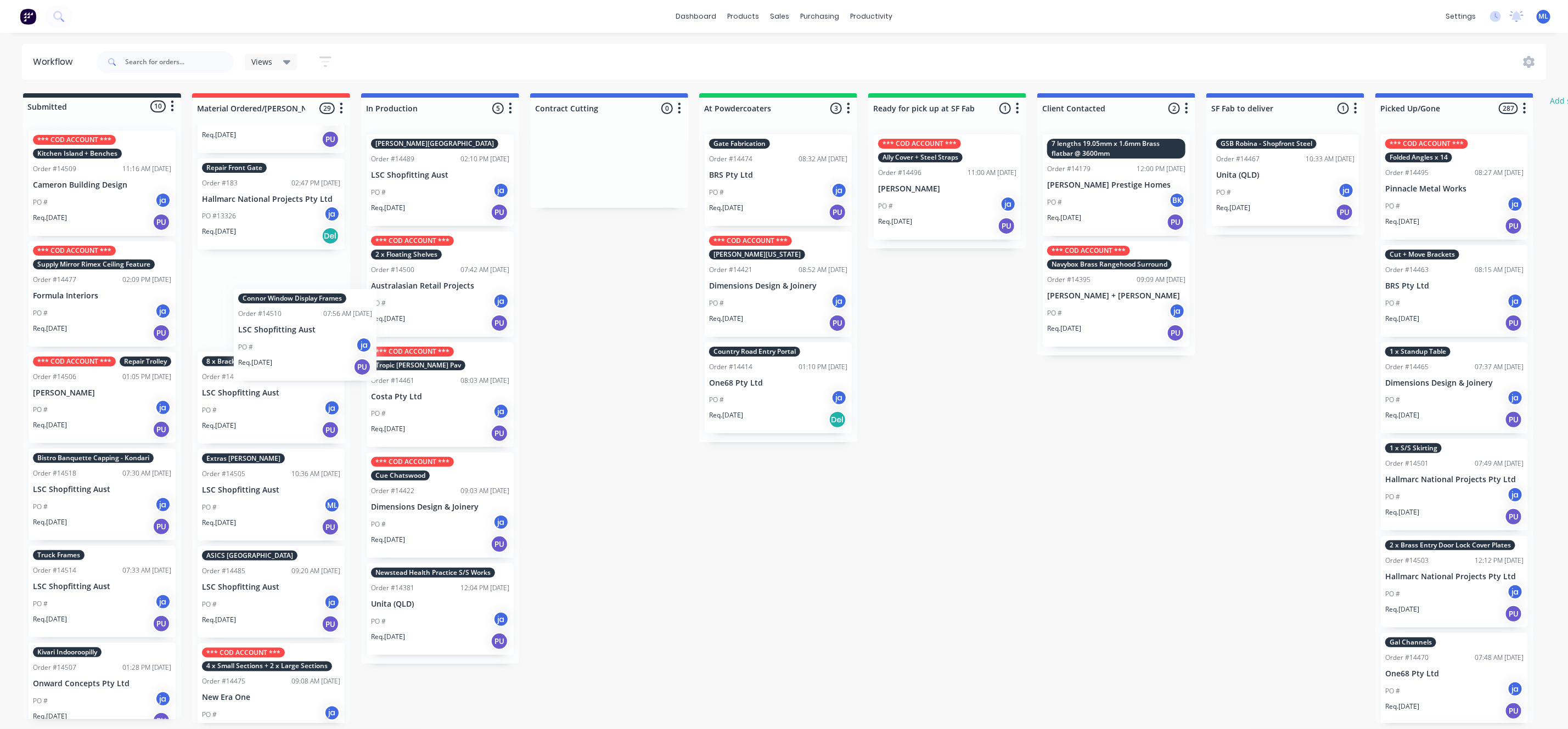
scroll to position [0, 0]
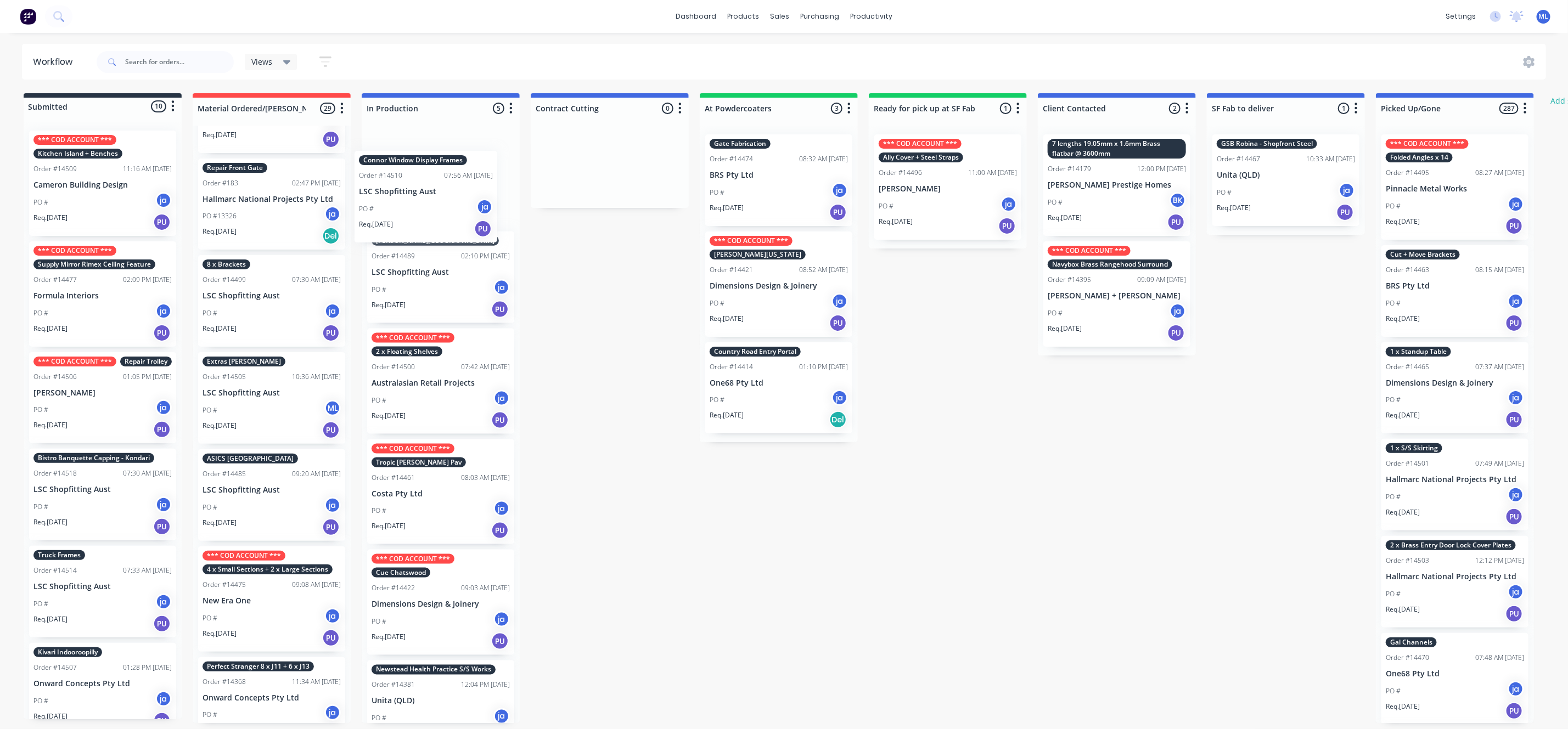
drag, startPoint x: 253, startPoint y: 403, endPoint x: 427, endPoint y: 193, distance: 272.7
click at [427, 193] on div "Submitted 10 Status colour #273444 hex #273444 Save Cancel Summaries Total orde…" at bounding box center [907, 408] width 1830 height 630
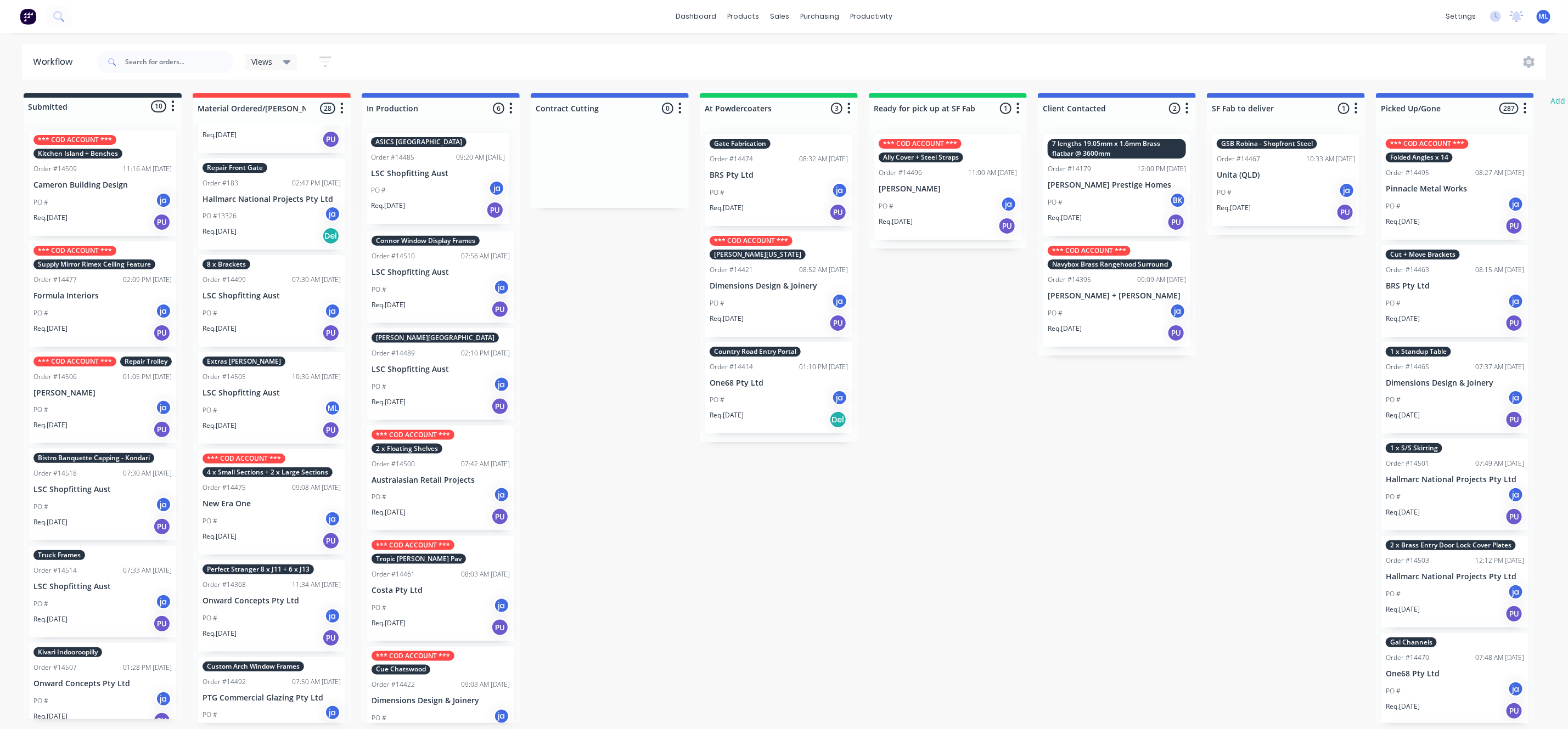
drag, startPoint x: 257, startPoint y: 494, endPoint x: 427, endPoint y: 181, distance: 356.2
click at [427, 181] on div "Submitted 10 Status colour #273444 hex #273444 Save Cancel Summaries Total orde…" at bounding box center [907, 408] width 1830 height 630
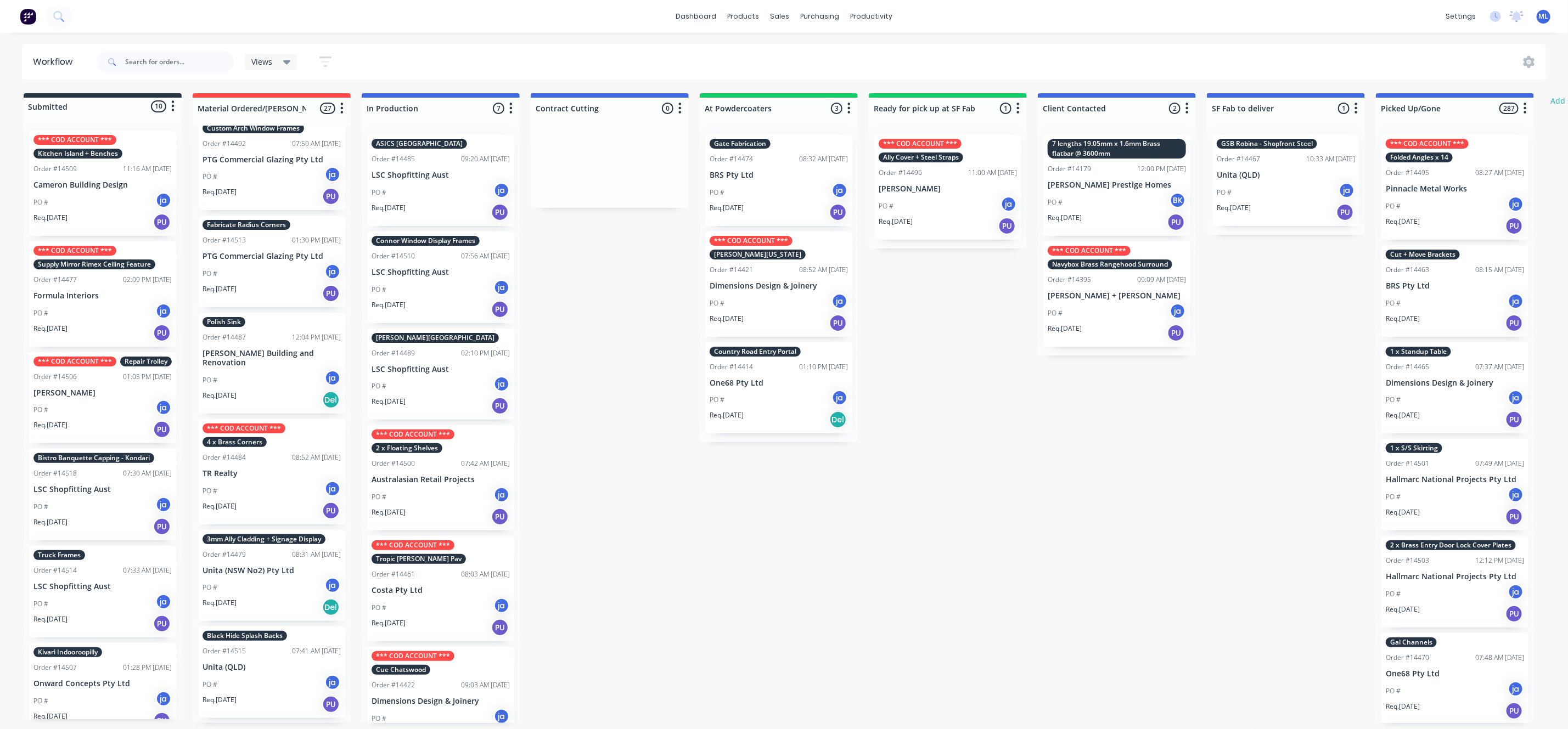
scroll to position [1892, 0]
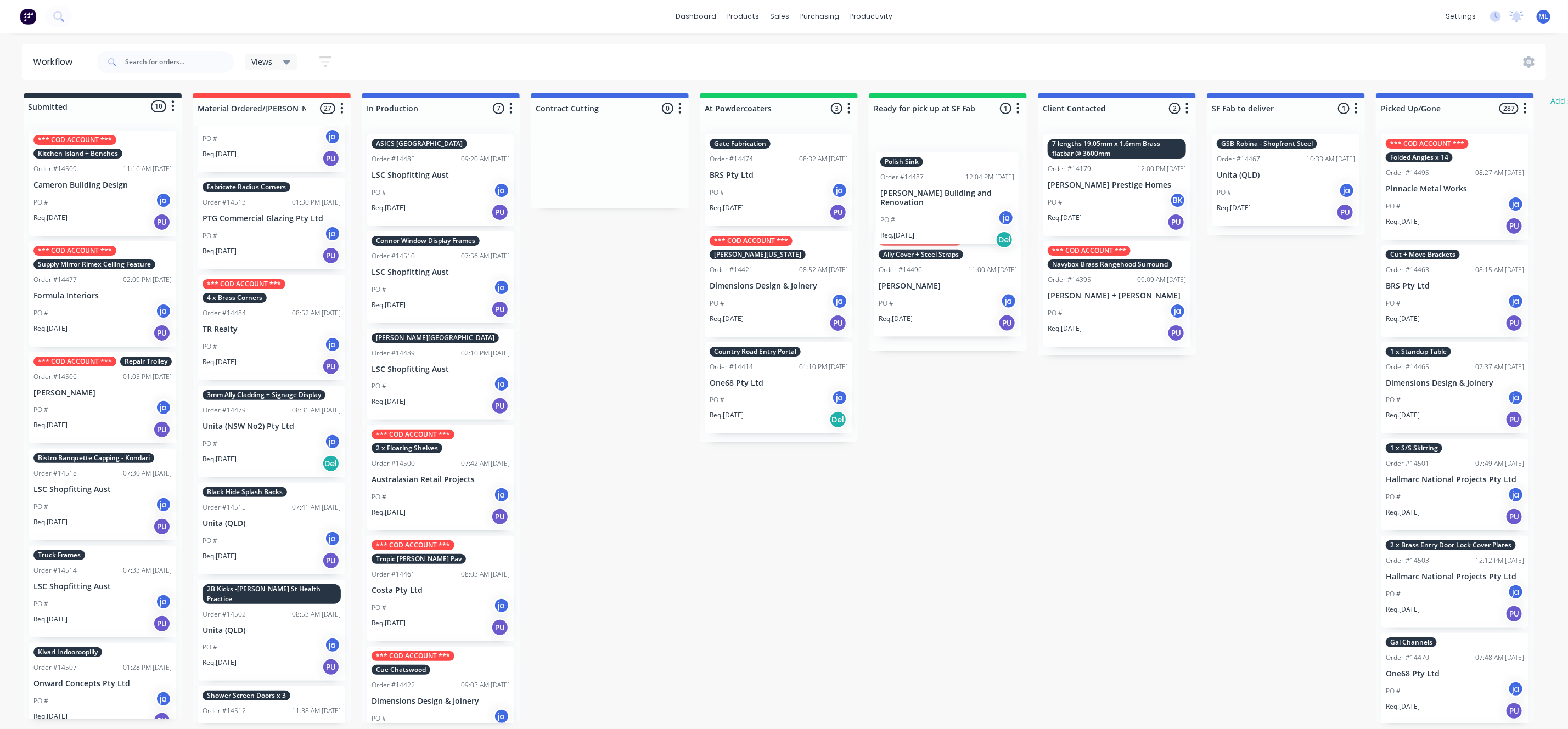
drag, startPoint x: 247, startPoint y: 328, endPoint x: 928, endPoint y: 216, distance: 690.1
click at [928, 216] on div "Submitted 10 Status colour #273444 hex #273444 Save Cancel Summaries Total orde…" at bounding box center [907, 408] width 1830 height 630
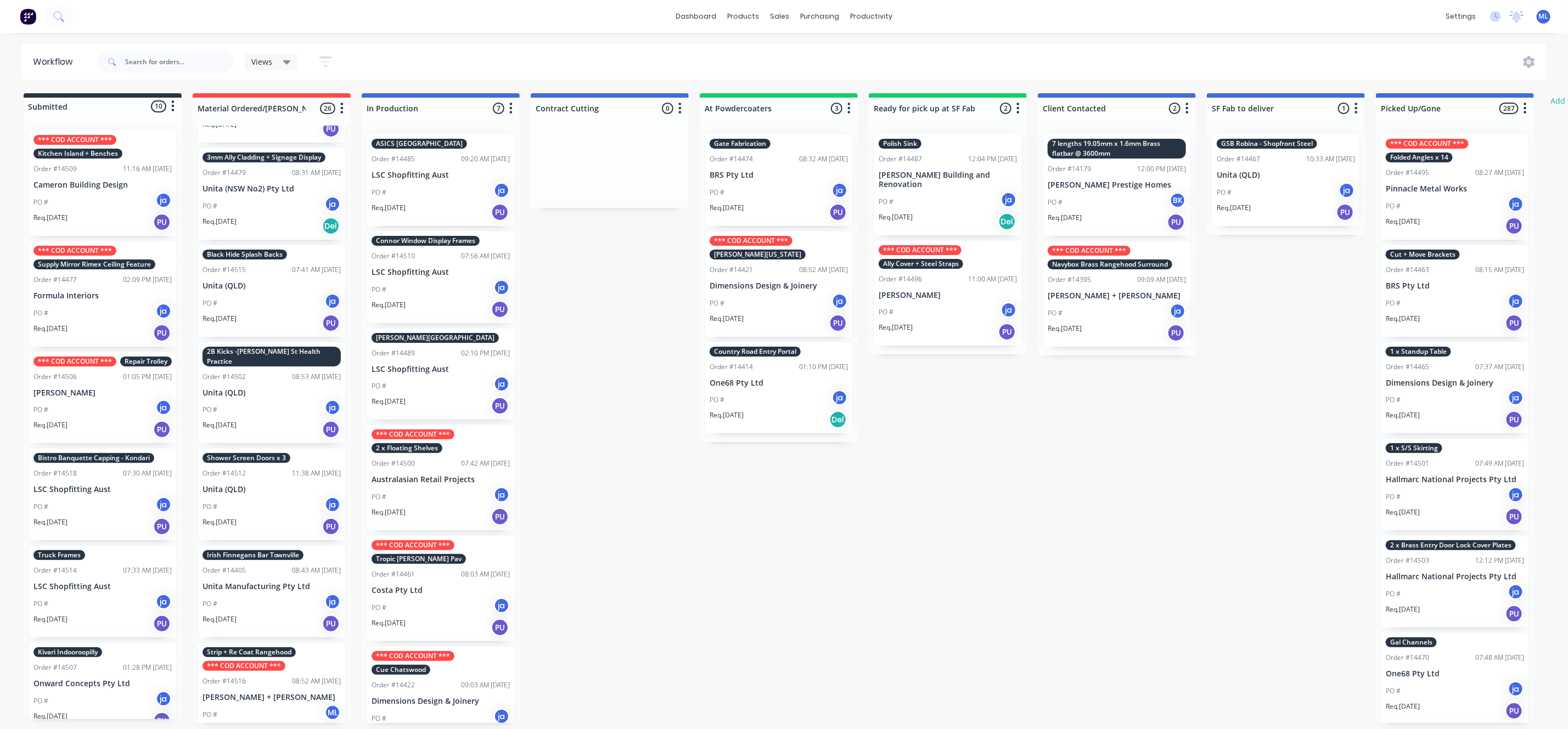
scroll to position [7, 0]
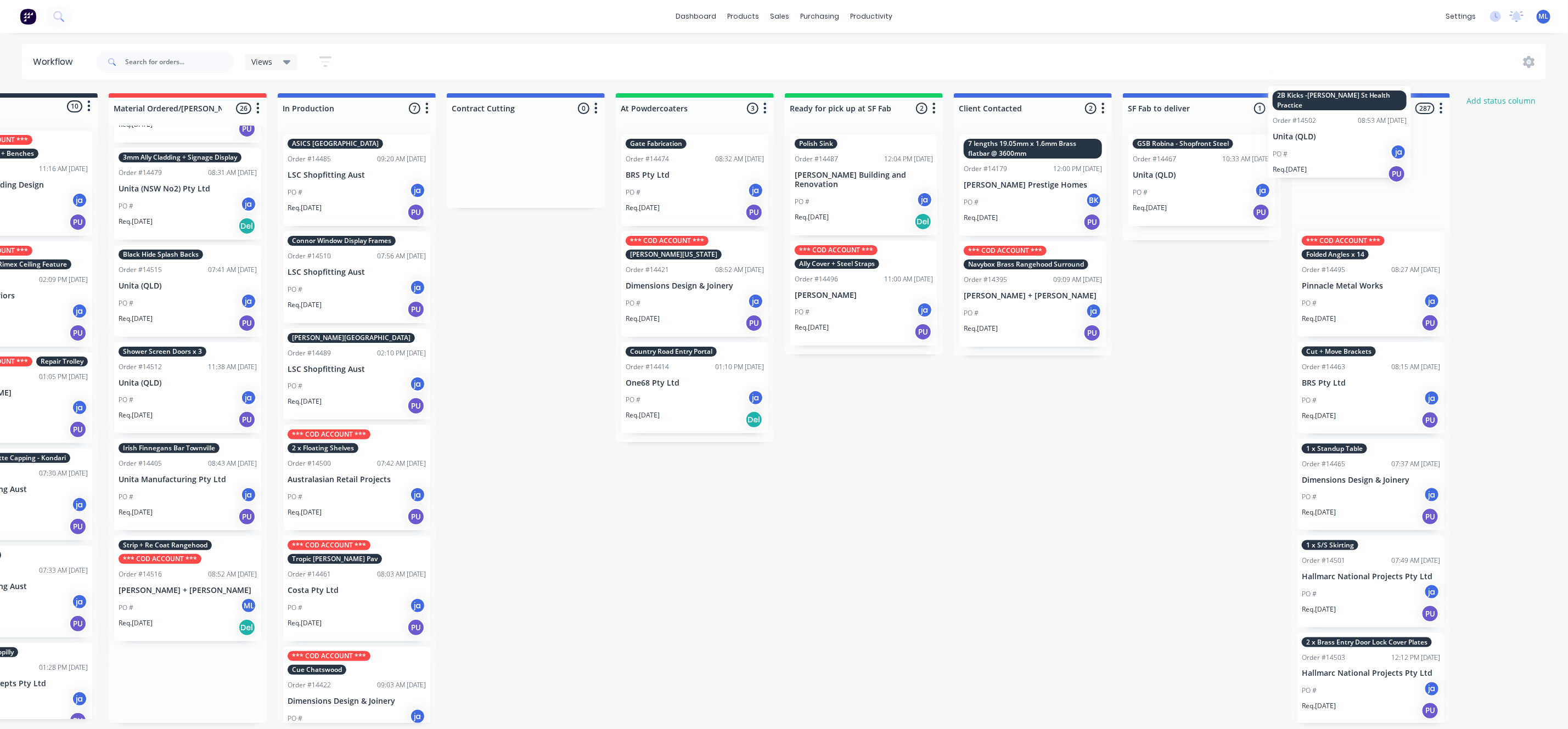
drag, startPoint x: 274, startPoint y: 370, endPoint x: 1348, endPoint y: 133, distance: 1099.8
click at [1348, 133] on div "Submitted 10 Status colour #273444 hex #273444 Save Cancel Summaries Total orde…" at bounding box center [823, 408] width 1830 height 630
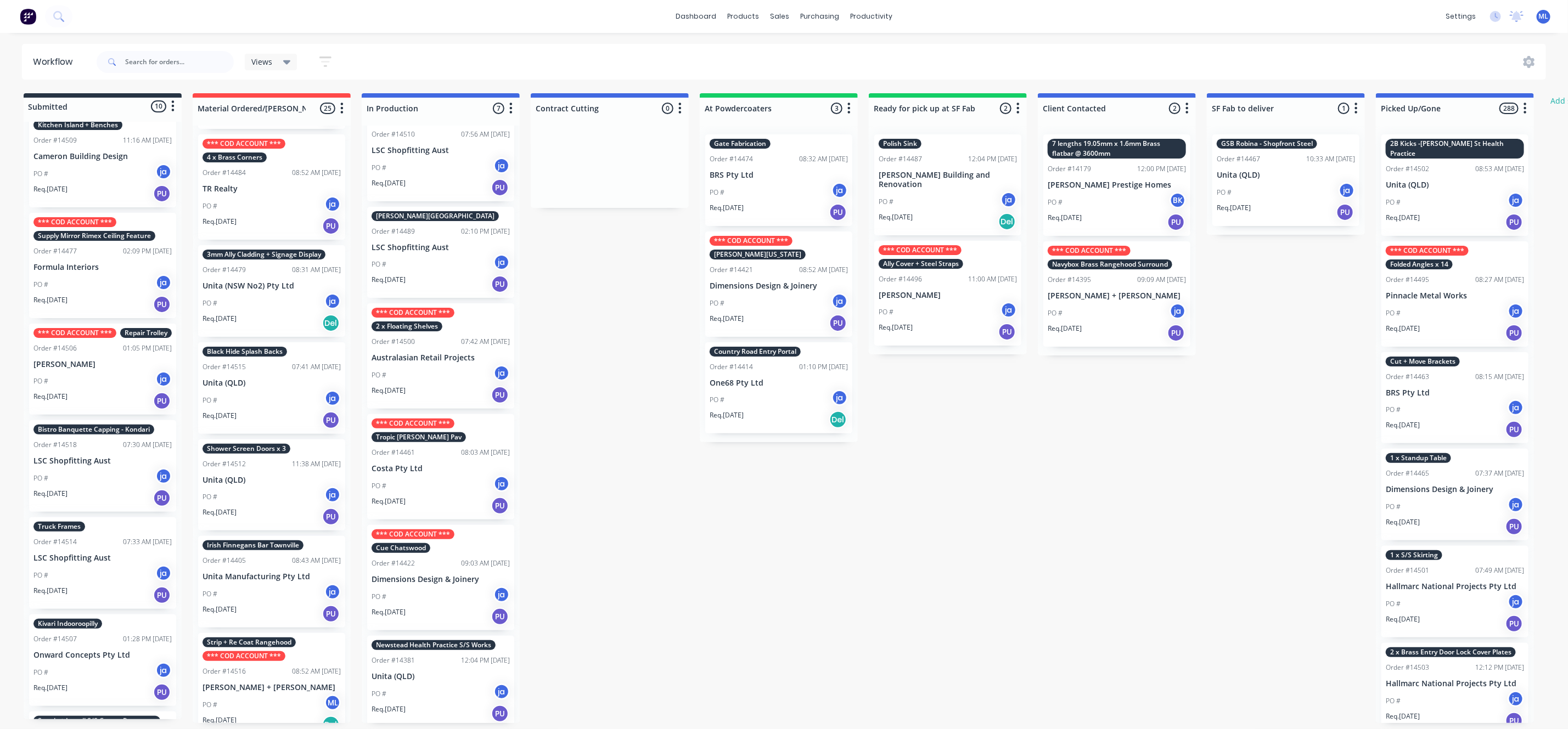
scroll to position [0, 0]
